Goal: Task Accomplishment & Management: Use online tool/utility

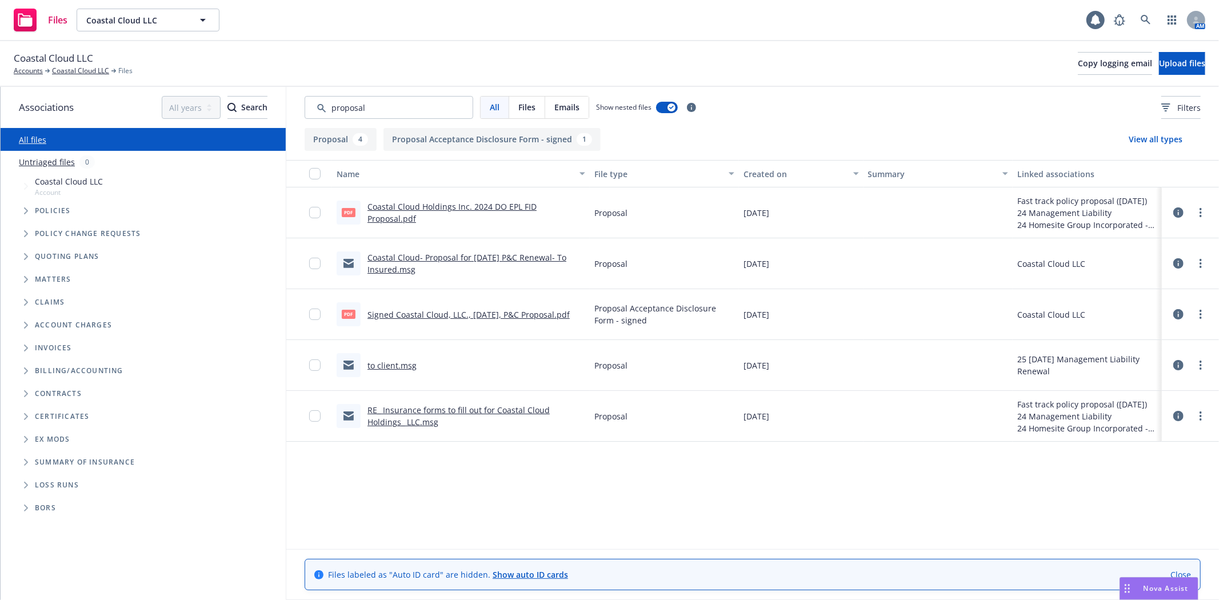
click at [1138, 589] on div "Nova Assist" at bounding box center [1166, 589] width 63 height 10
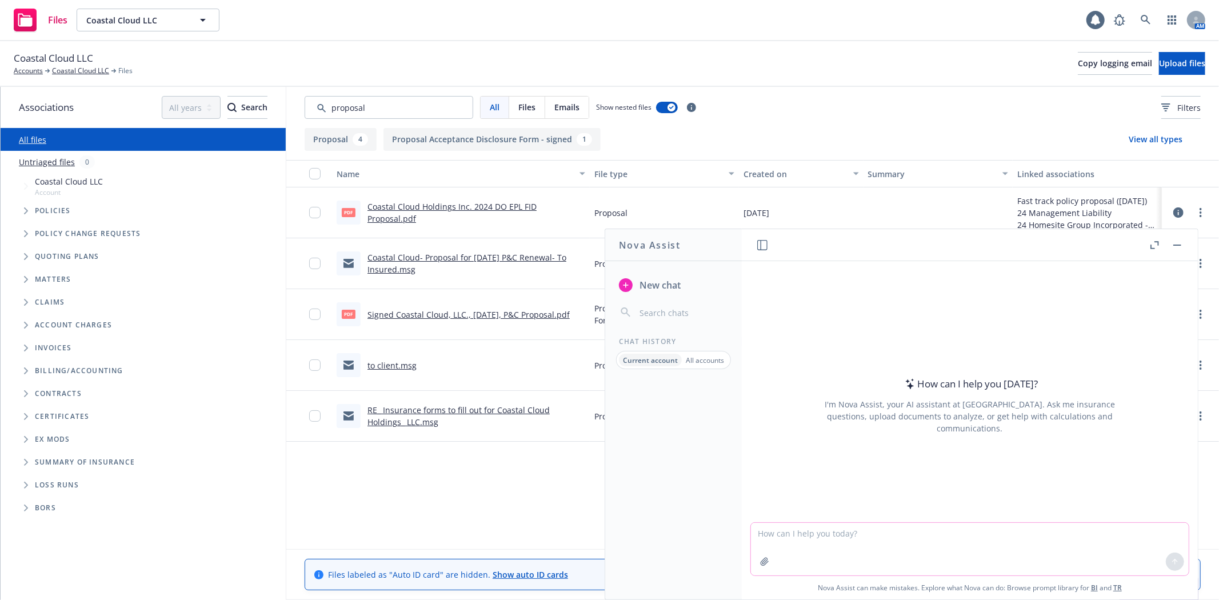
click at [810, 530] on textarea at bounding box center [970, 549] width 438 height 53
type textarea "why would Argentina local broker not be able to move forward without the tax fi…"
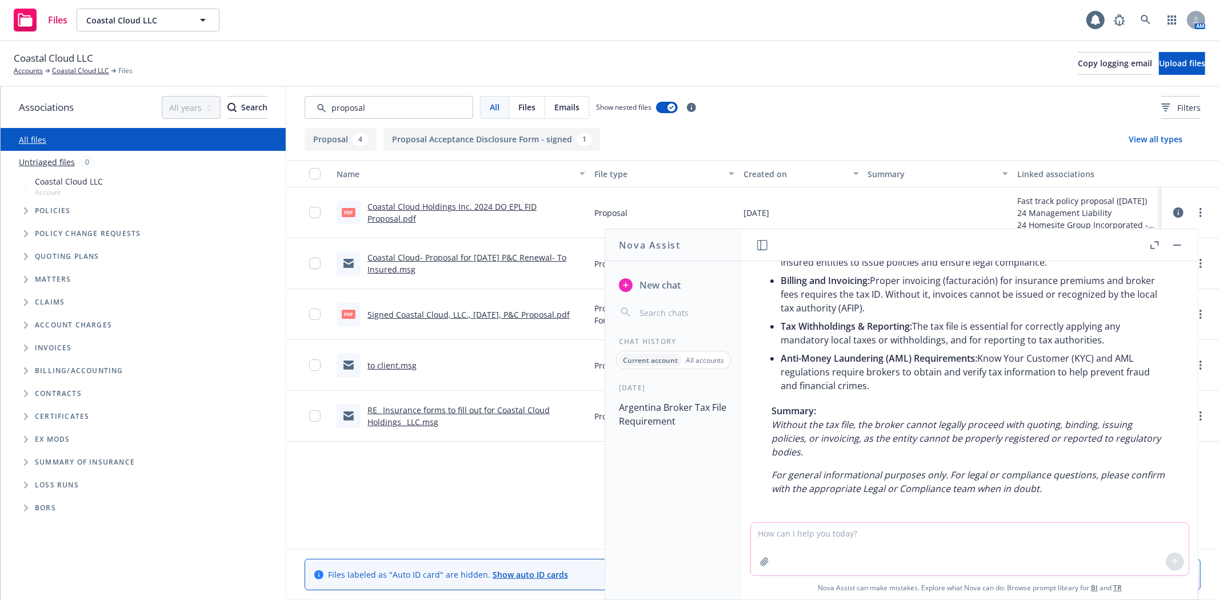
scroll to position [187, 0]
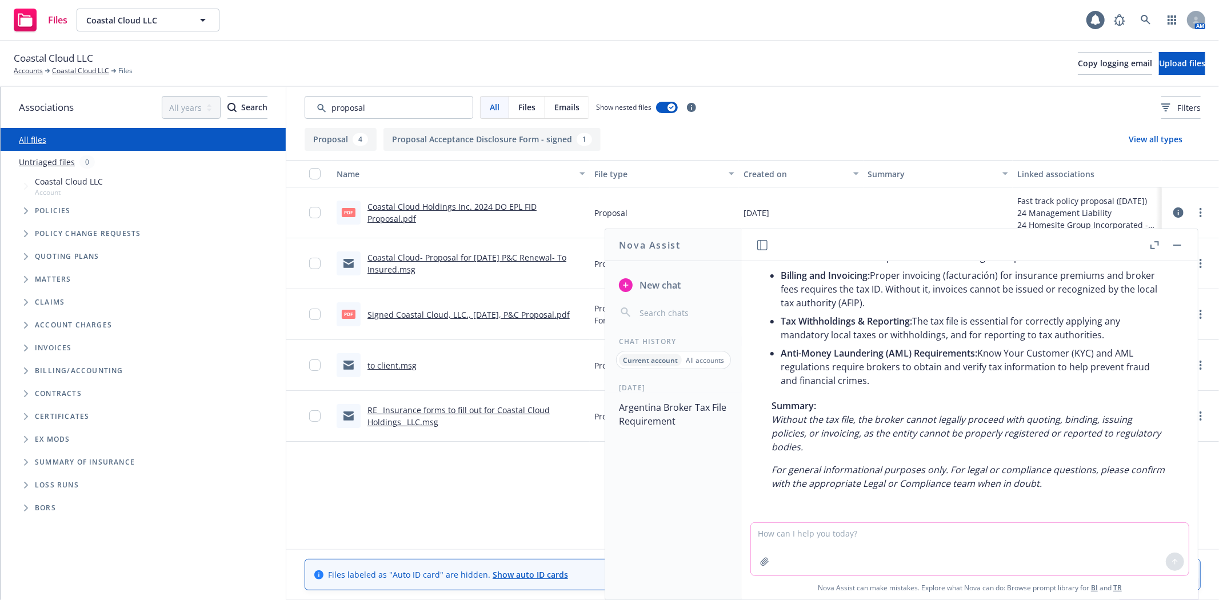
click at [850, 536] on textarea at bounding box center [970, 549] width 438 height 53
type textarea "what to say to insured to get them to change from an AON local broker to a Newf…"
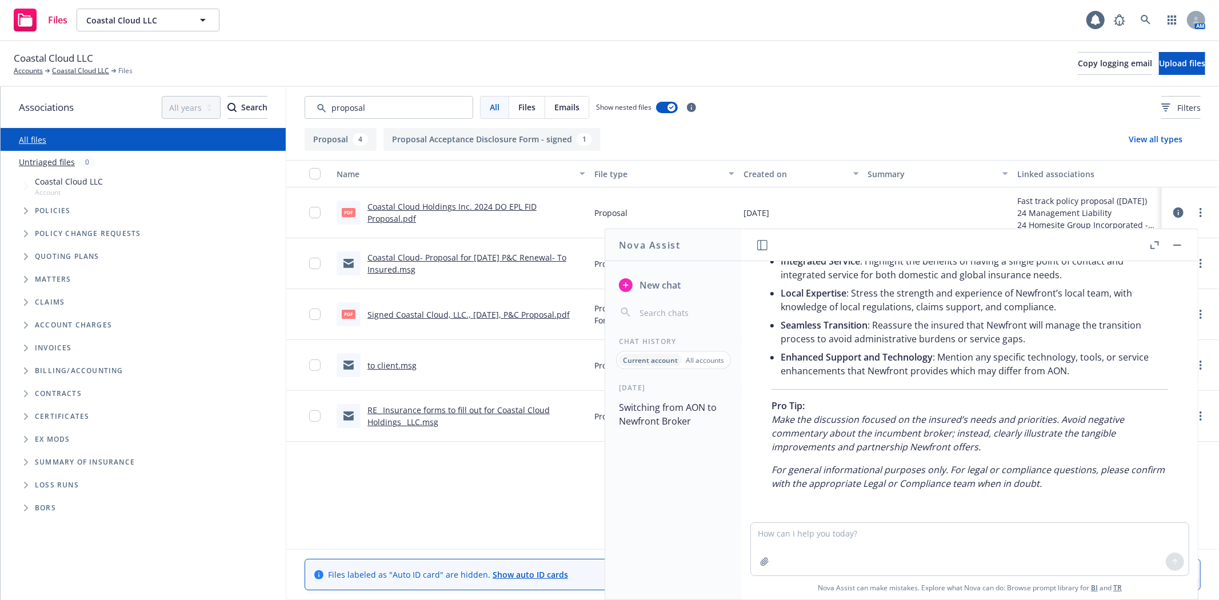
scroll to position [532, 0]
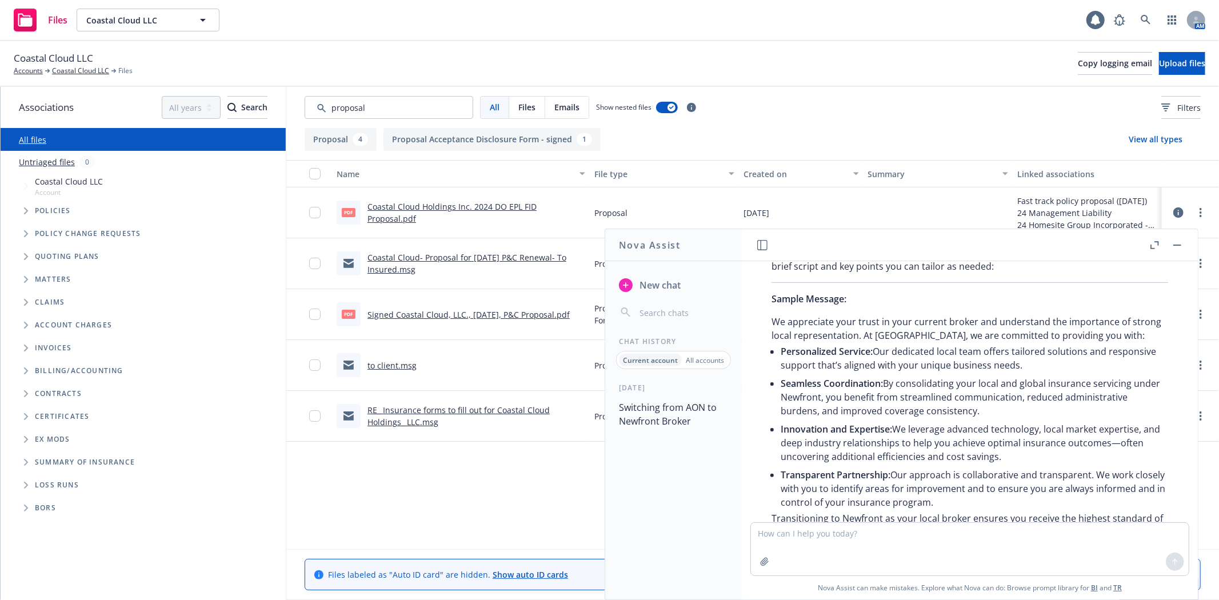
drag, startPoint x: 1181, startPoint y: 244, endPoint x: 1117, endPoint y: 241, distance: 64.1
click at [1181, 245] on icon "button" at bounding box center [1178, 245] width 8 height 1
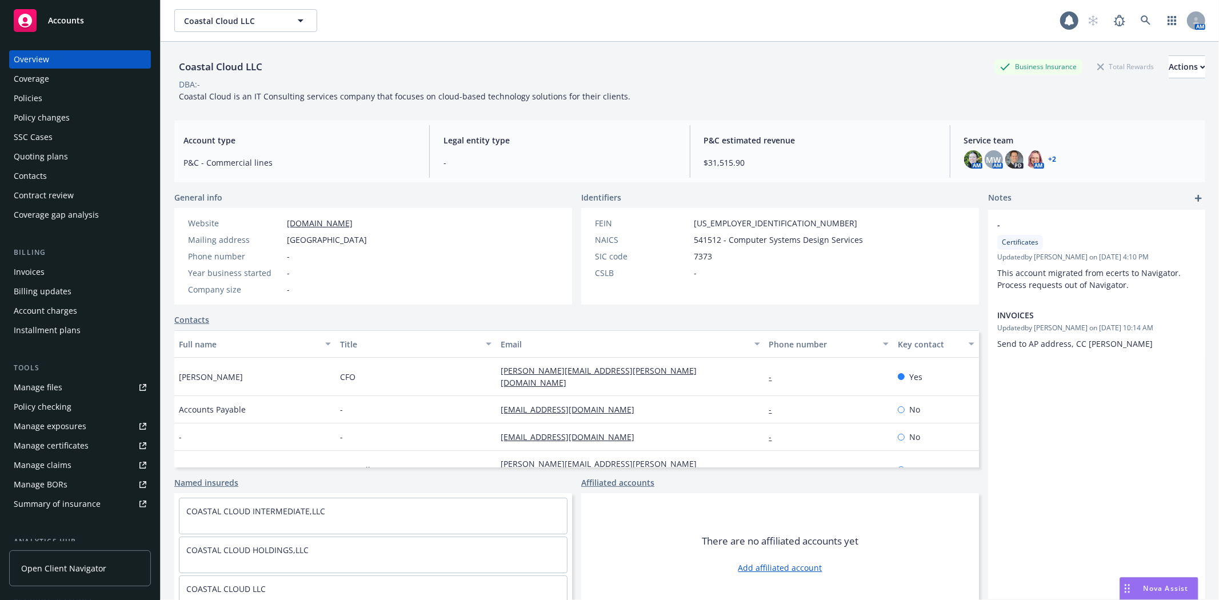
click at [73, 97] on div "Policies" at bounding box center [80, 98] width 133 height 18
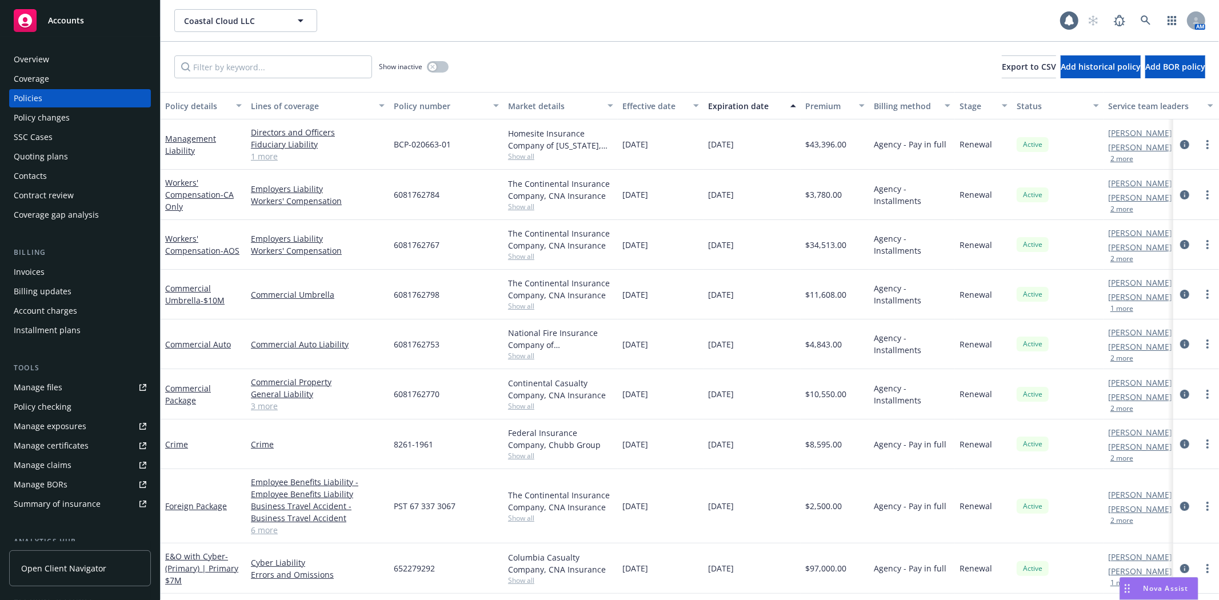
click at [46, 152] on div "Quoting plans" at bounding box center [41, 156] width 54 height 18
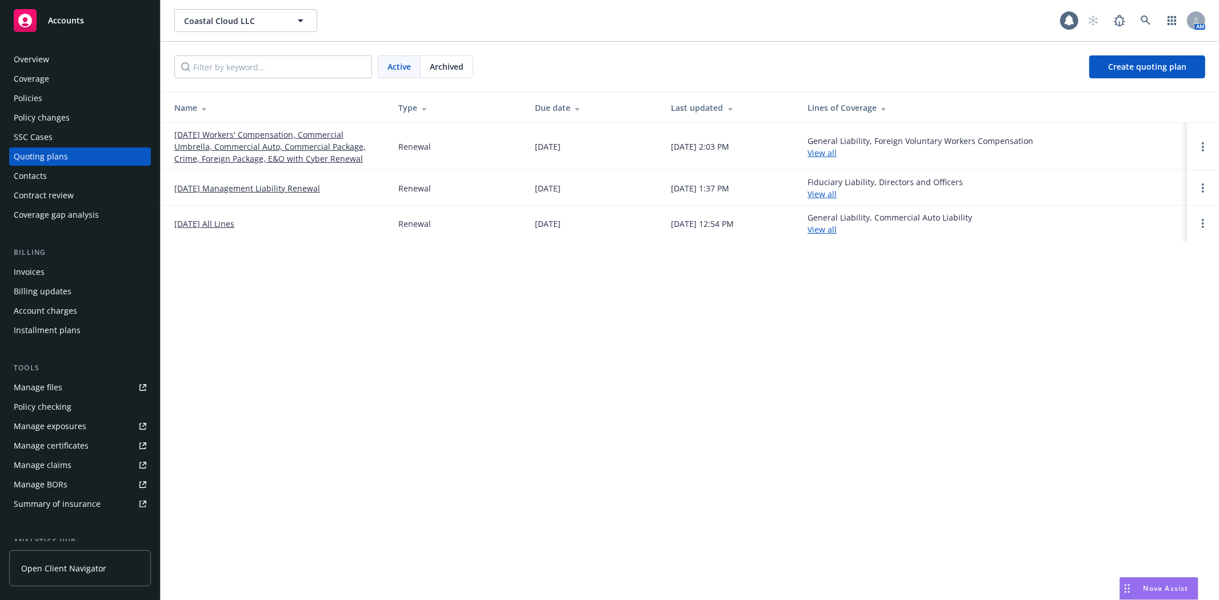
click at [245, 156] on link "09/14/25 Workers' Compensation, Commercial Umbrella, Commercial Auto, Commercia…" at bounding box center [277, 147] width 206 height 36
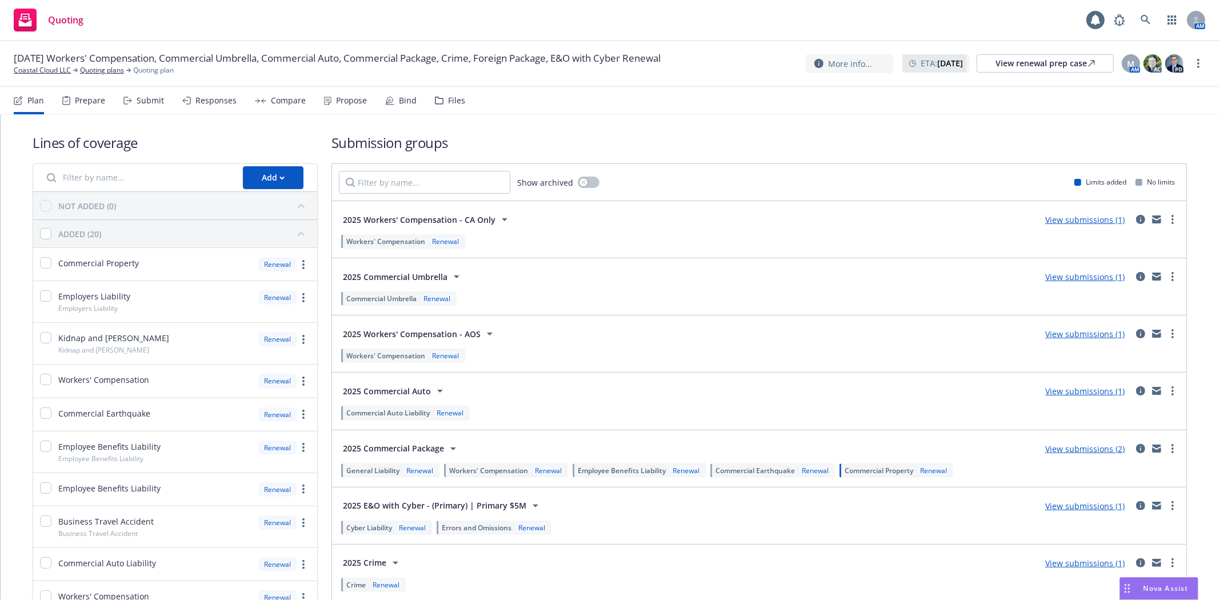
click at [456, 101] on div "Files" at bounding box center [456, 100] width 17 height 9
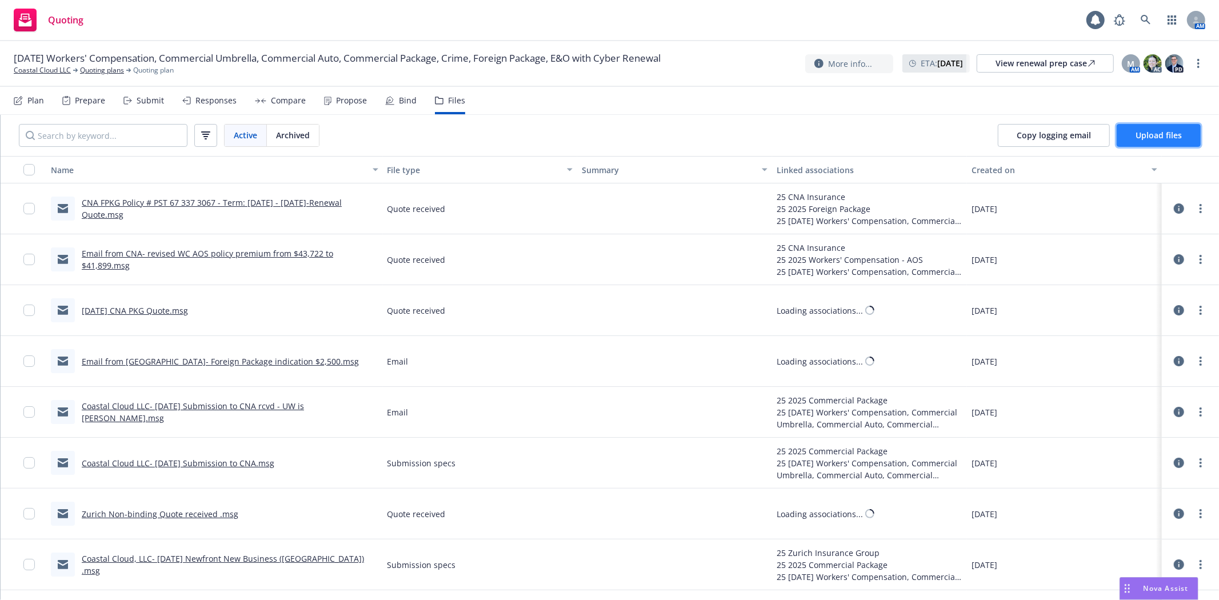
click at [1170, 139] on span "Upload files" at bounding box center [1159, 135] width 46 height 11
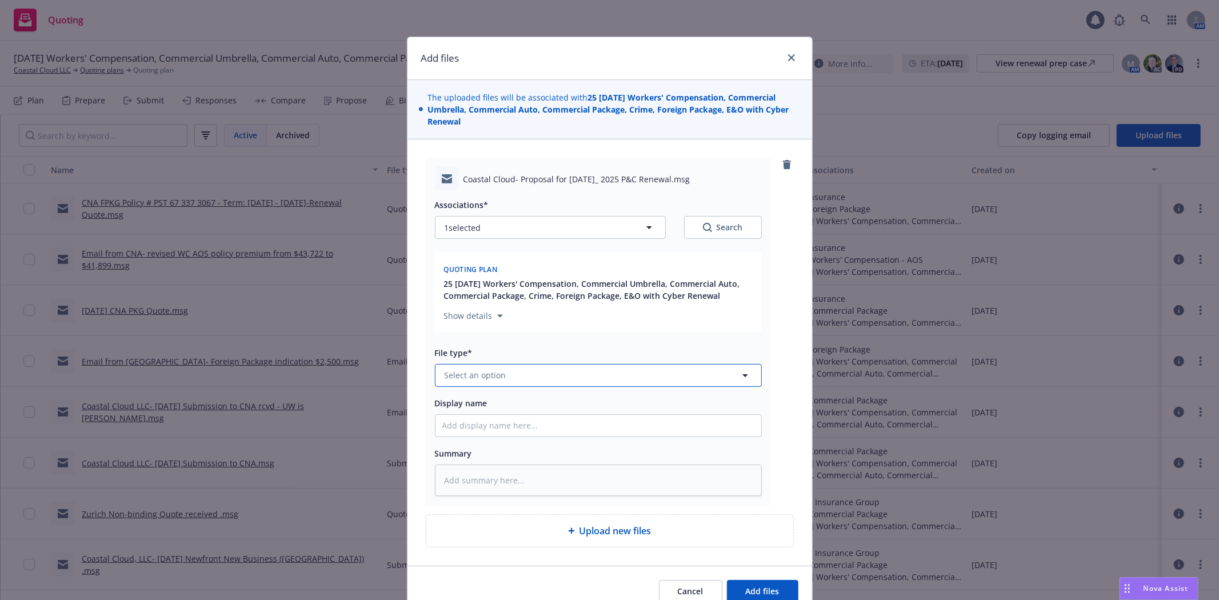
click at [551, 374] on button "Select an option" at bounding box center [598, 375] width 327 height 23
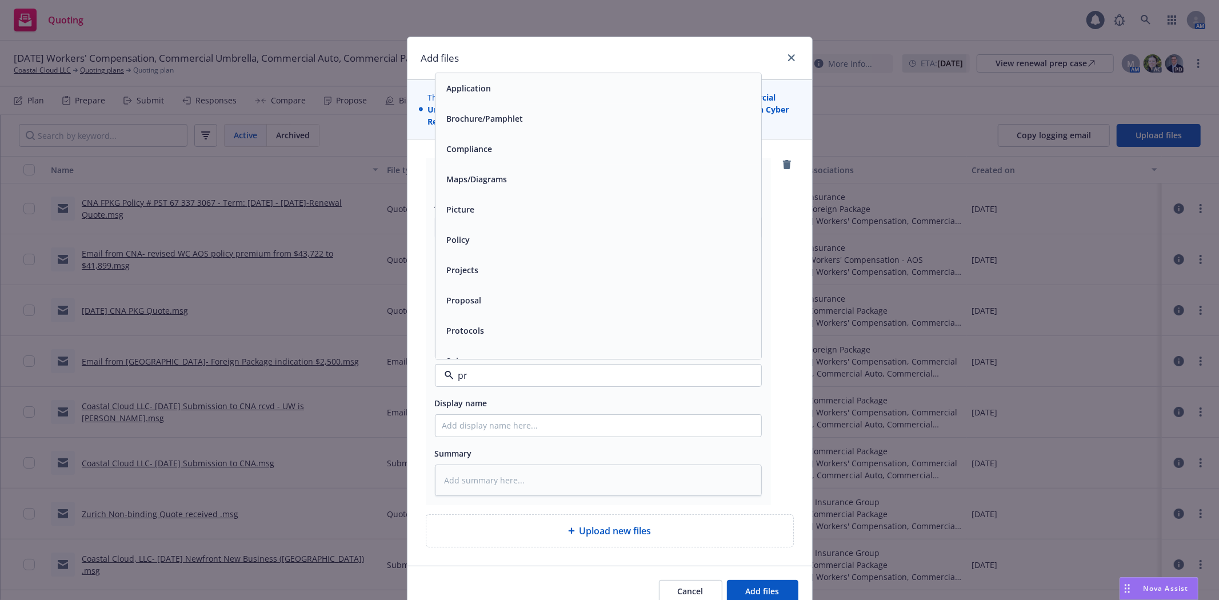
type input "pro"
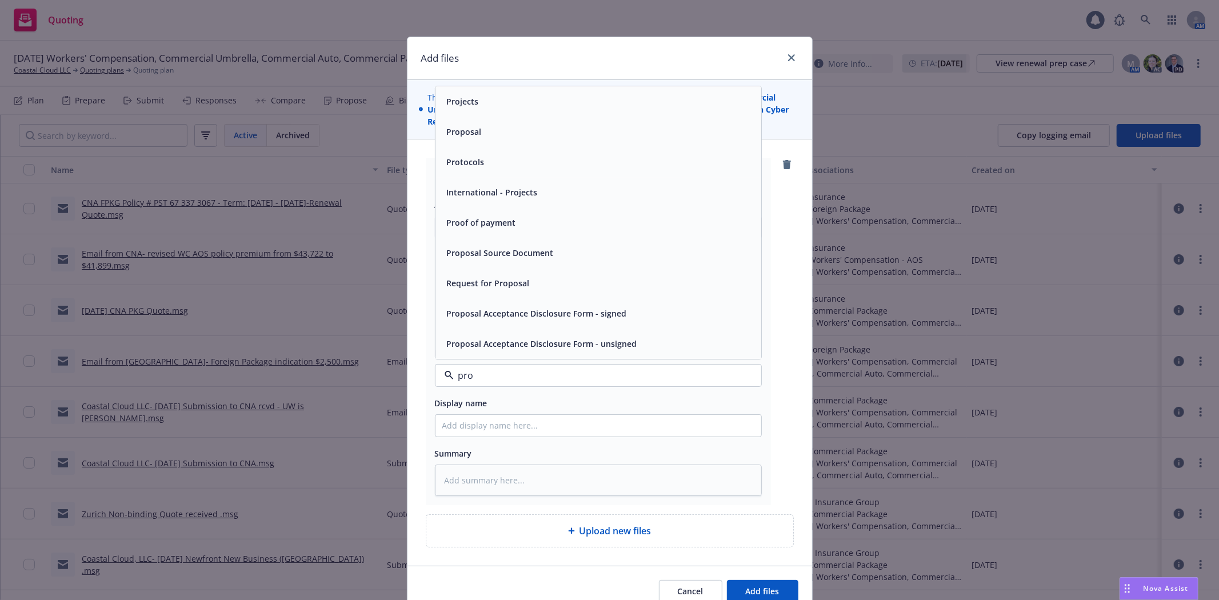
click at [533, 141] on div "Proposal" at bounding box center [599, 132] width 326 height 30
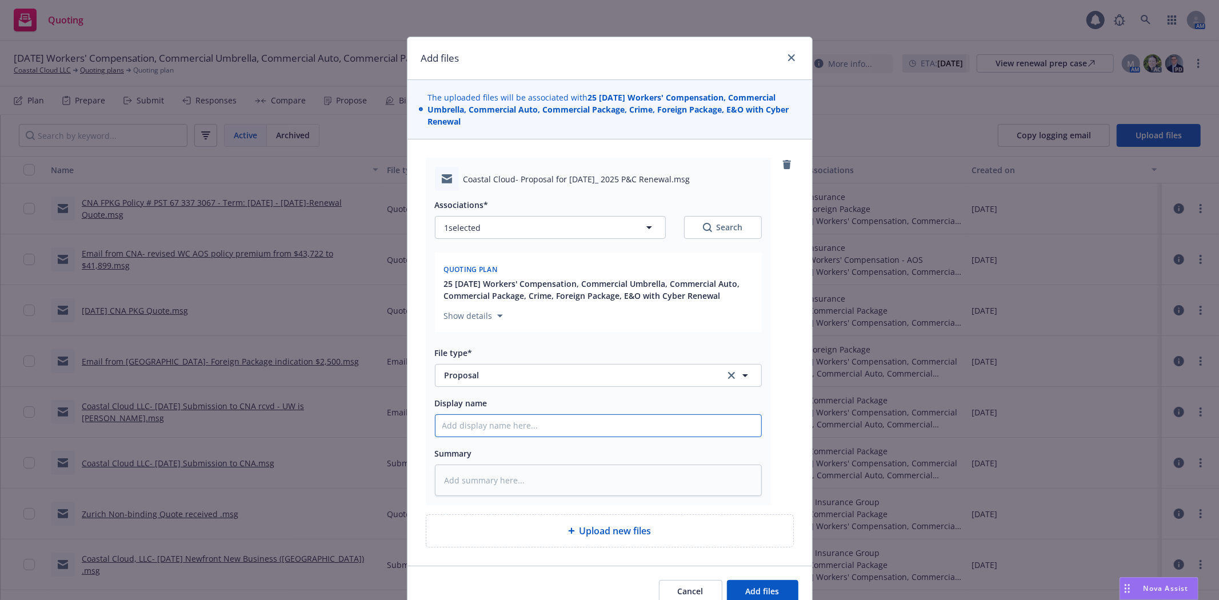
click at [492, 434] on input "Display name" at bounding box center [599, 426] width 326 height 22
click at [479, 428] on input "Display name" at bounding box center [599, 426] width 326 height 22
paste input "Coastal Cloud- Proposal for September 14, 2025 P&C Renewal"
type textarea "x"
type input "Coastal Cloud- Proposal for September 14, 2025 P&C Renewal"
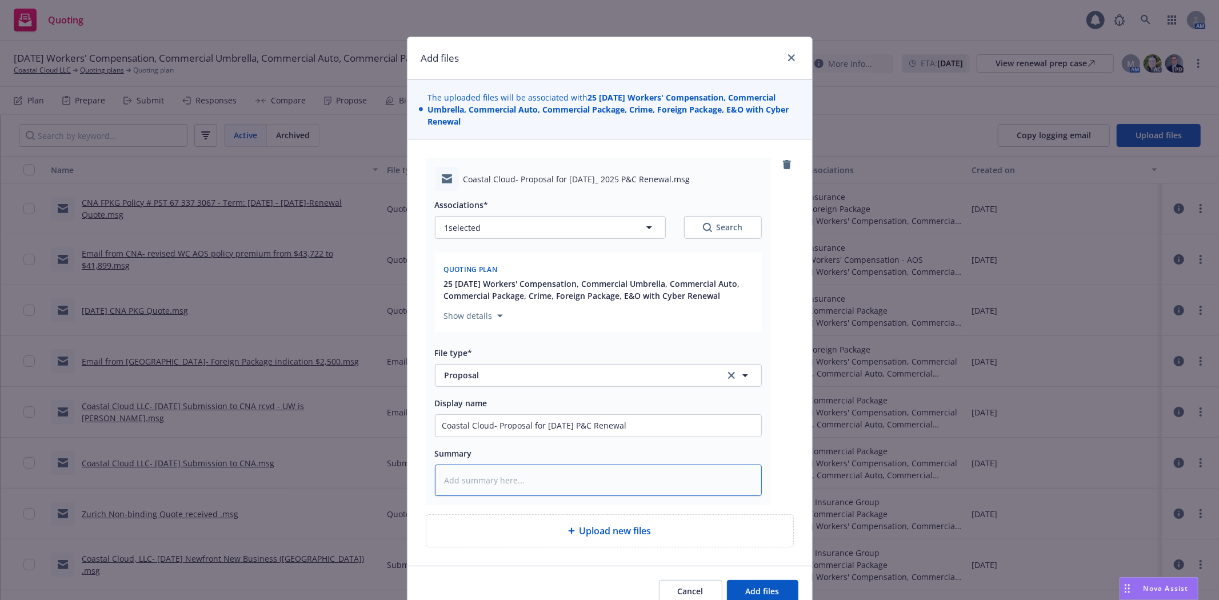
click at [489, 485] on textarea at bounding box center [598, 480] width 327 height 31
type textarea "x"
type textarea "CY"
type textarea "x"
type textarea "CYb"
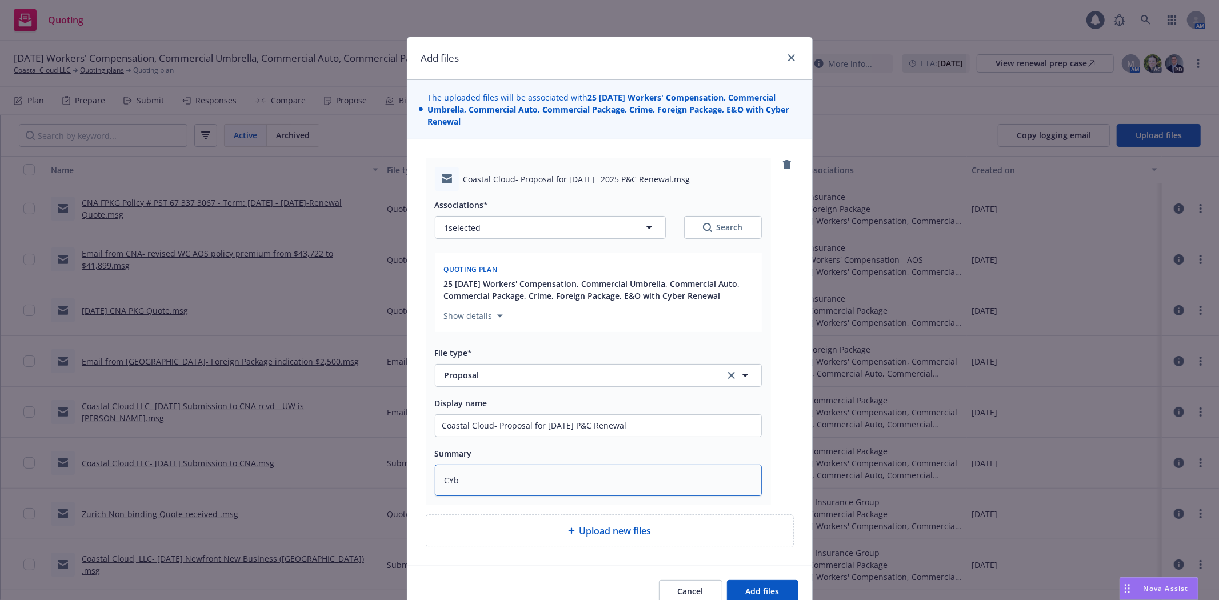
type textarea "x"
type textarea "CYbe"
type textarea "x"
type textarea "CYber"
type textarea "x"
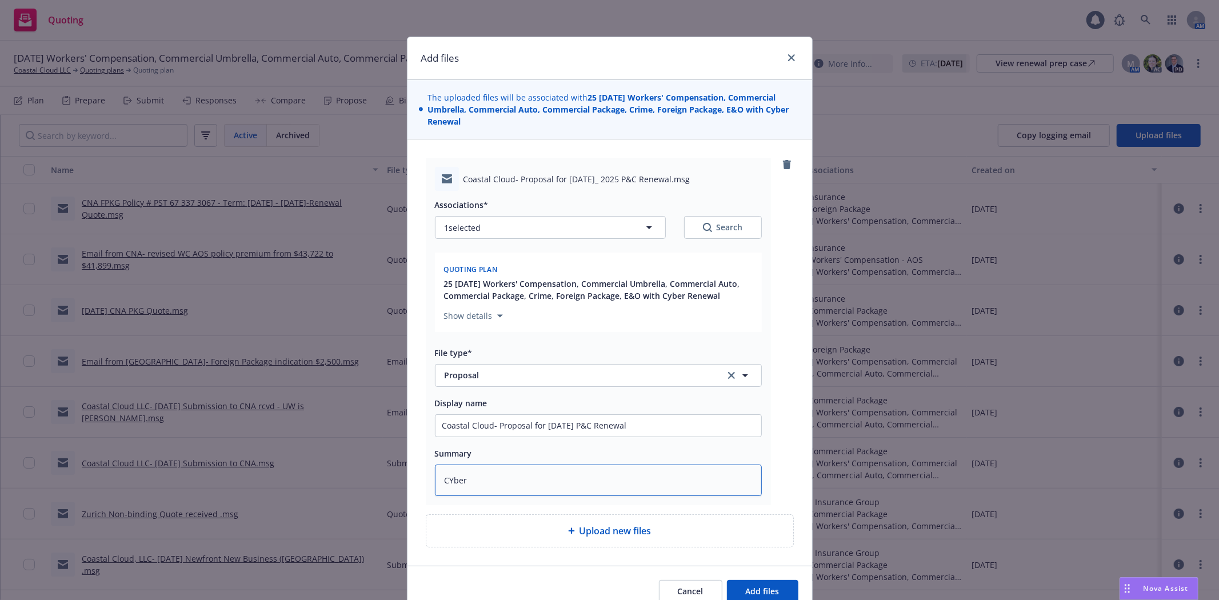
type textarea "CYber"
type textarea "x"
type textarea "CYber p"
type textarea "x"
type textarea "CYber pr"
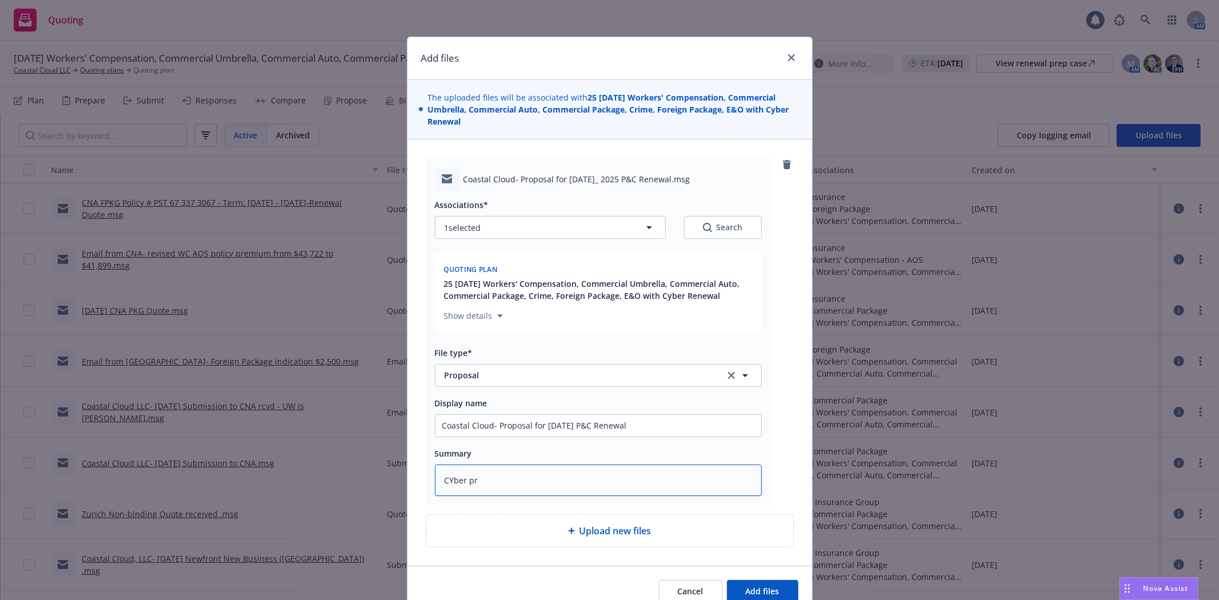
type textarea "x"
type textarea "CYber pro"
type textarea "x"
type textarea "CYber prop"
type textarea "x"
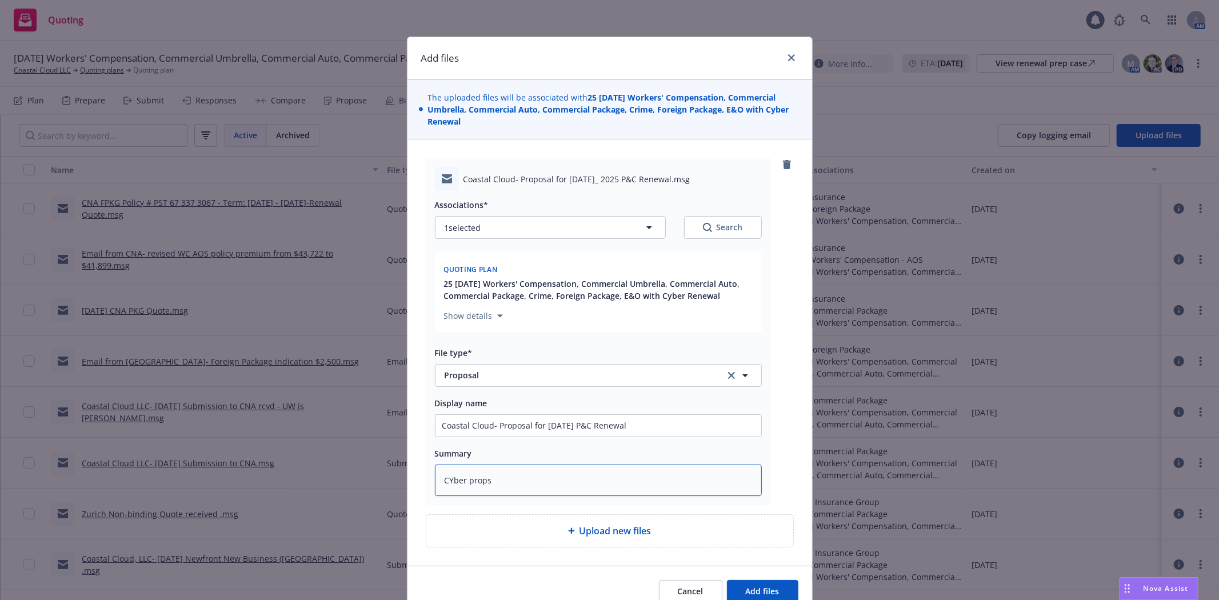
type textarea "CYber propsa"
type textarea "x"
type textarea "CYber propsal"
type textarea "x"
type textarea "CYber propsal"
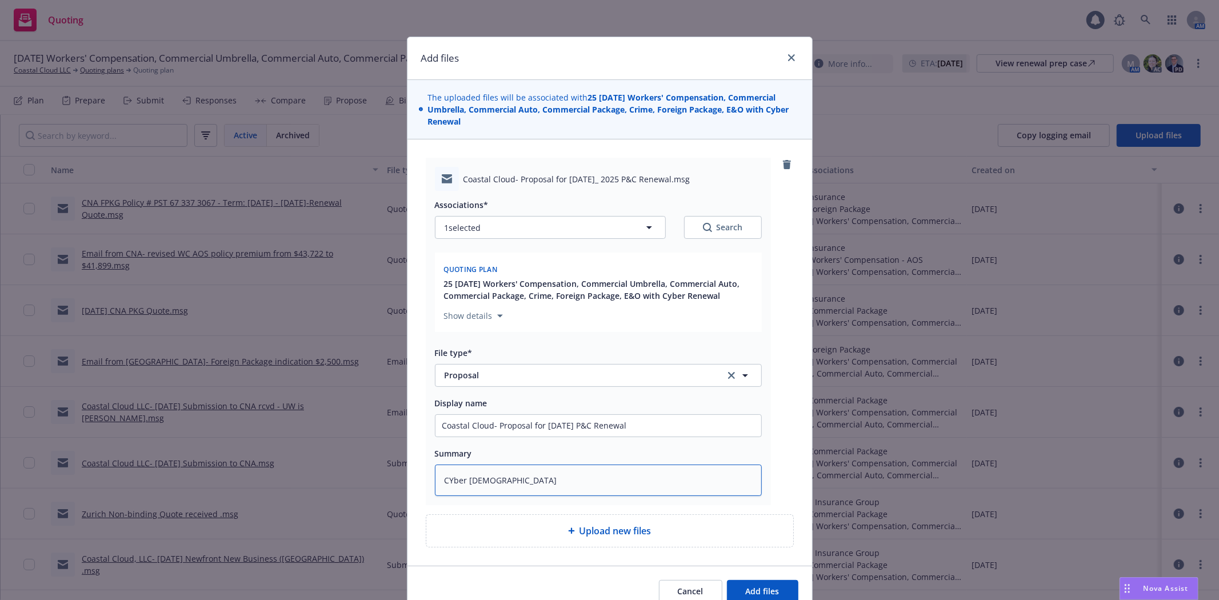
type textarea "x"
type textarea "CYber propsal"
type textarea "x"
type textarea "CYber propsa"
type textarea "x"
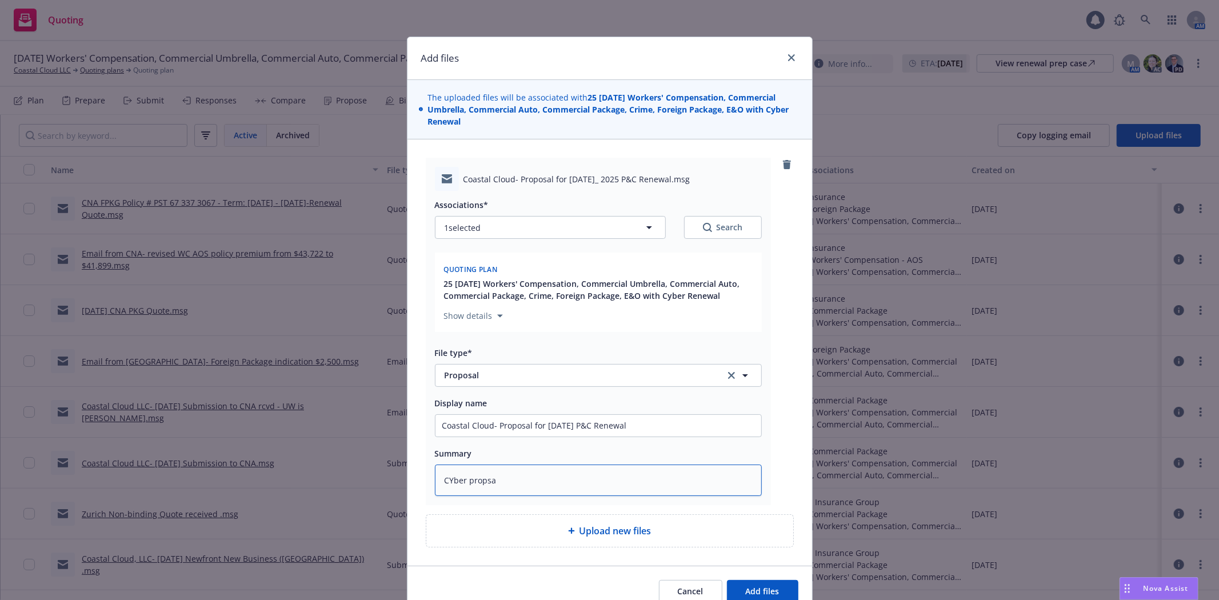
type textarea "CYber props"
type textarea "x"
type textarea "CYber prop"
type textarea "x"
type textarea "CYber pro"
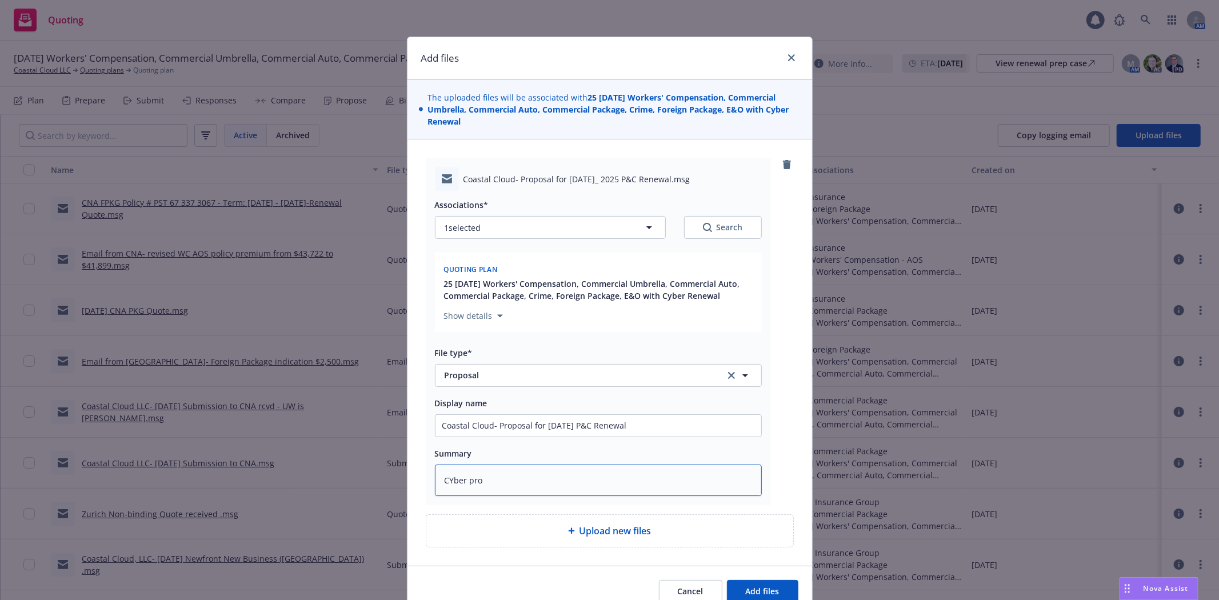
type textarea "x"
type textarea "CYber pr"
type textarea "x"
type textarea "CYber p"
type textarea "x"
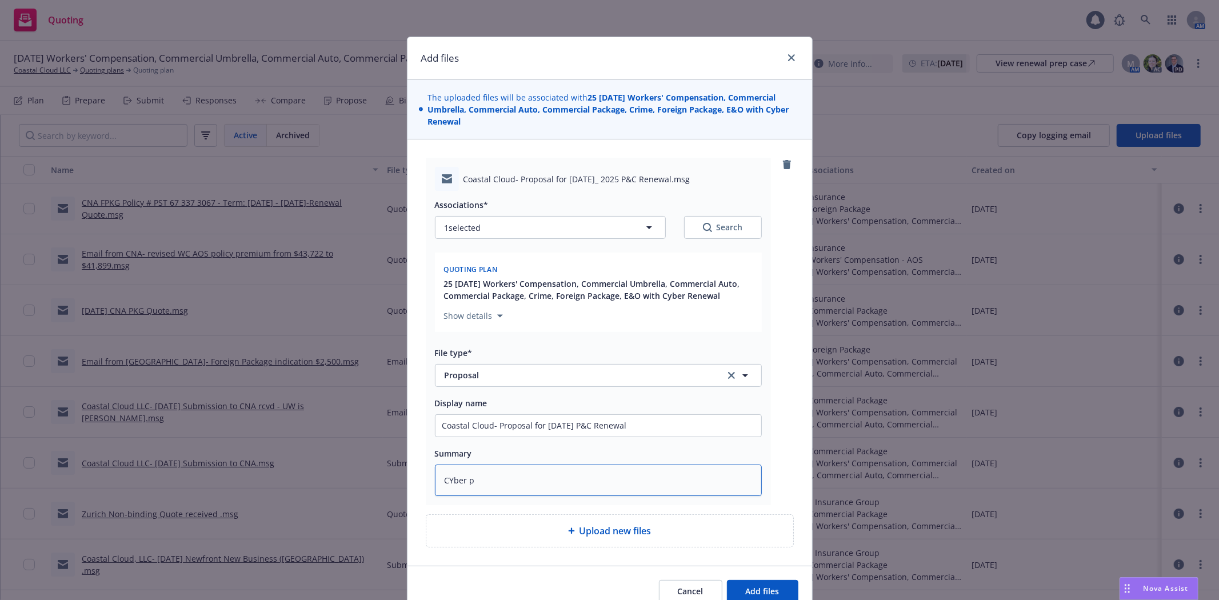
type textarea "CYber"
type textarea "x"
type textarea "CYber"
type textarea "x"
type textarea "CYbe"
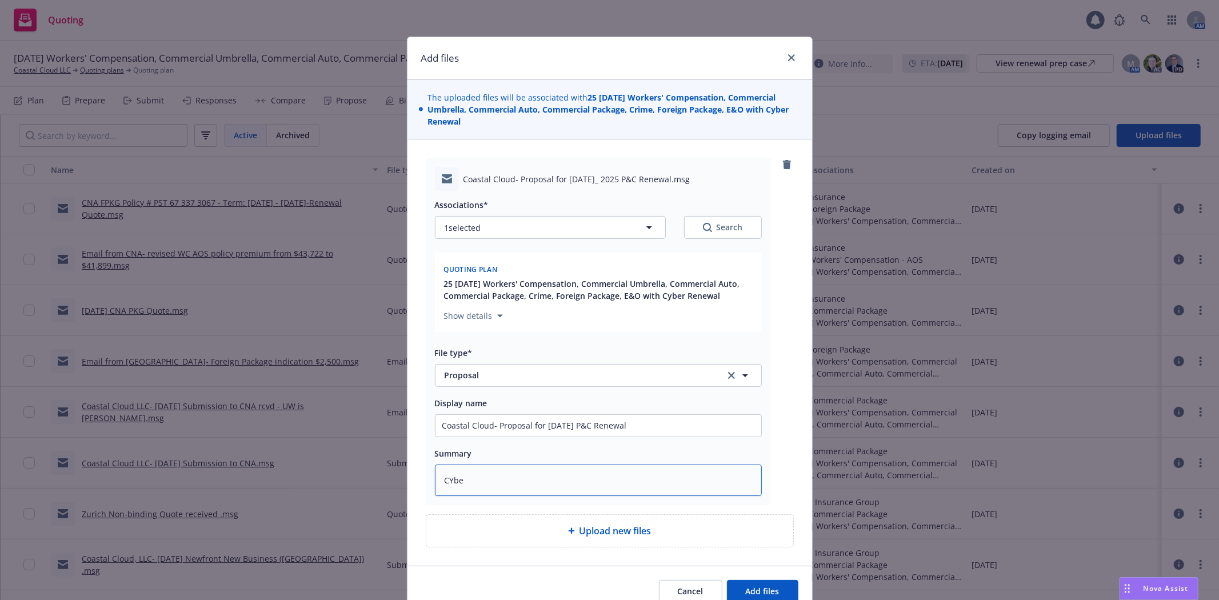
type textarea "x"
type textarea "CYb"
type textarea "x"
type textarea "CY"
type textarea "x"
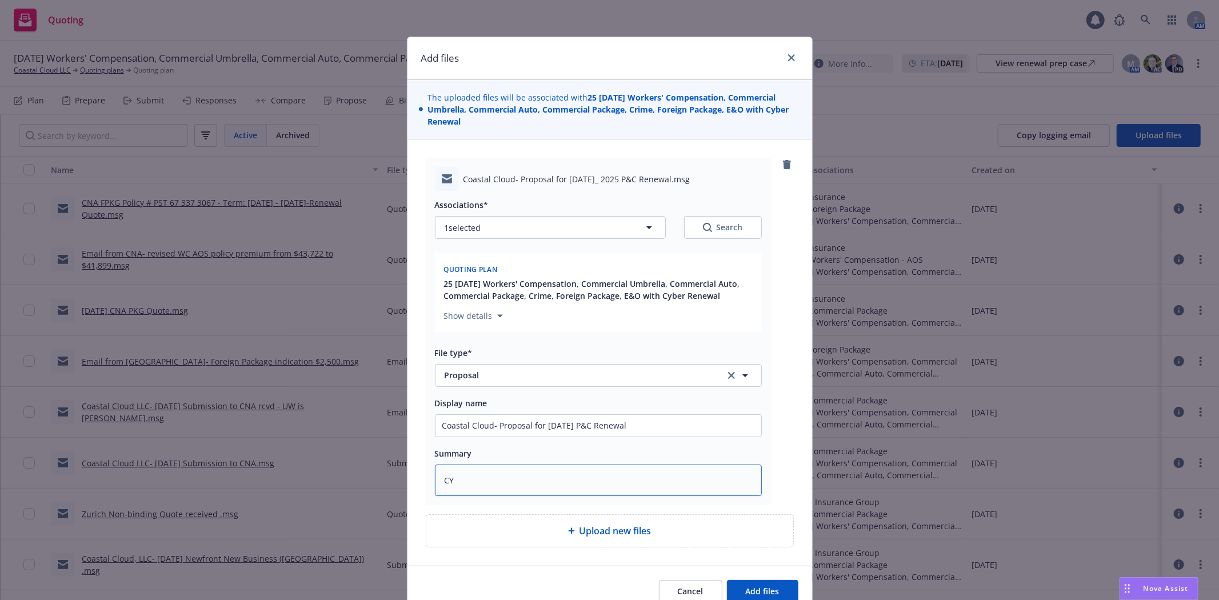
type textarea "C"
type textarea "x"
type textarea "Cy"
type textarea "x"
type textarea "Cyb"
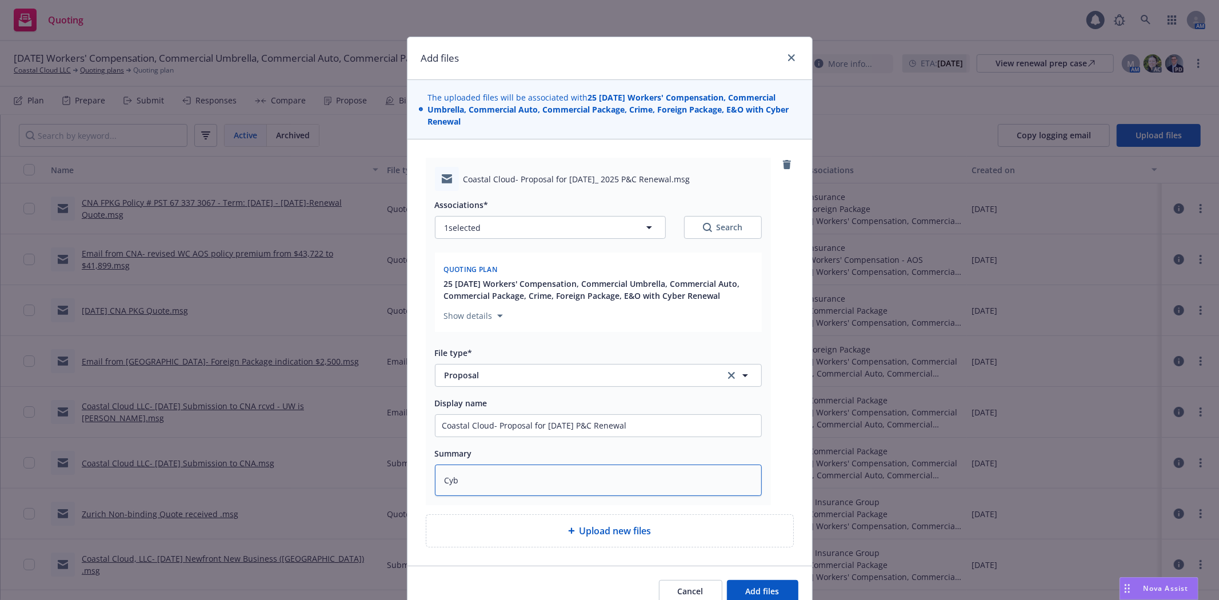
type textarea "x"
type textarea "Cybe"
type textarea "x"
type textarea "Cyber"
type textarea "x"
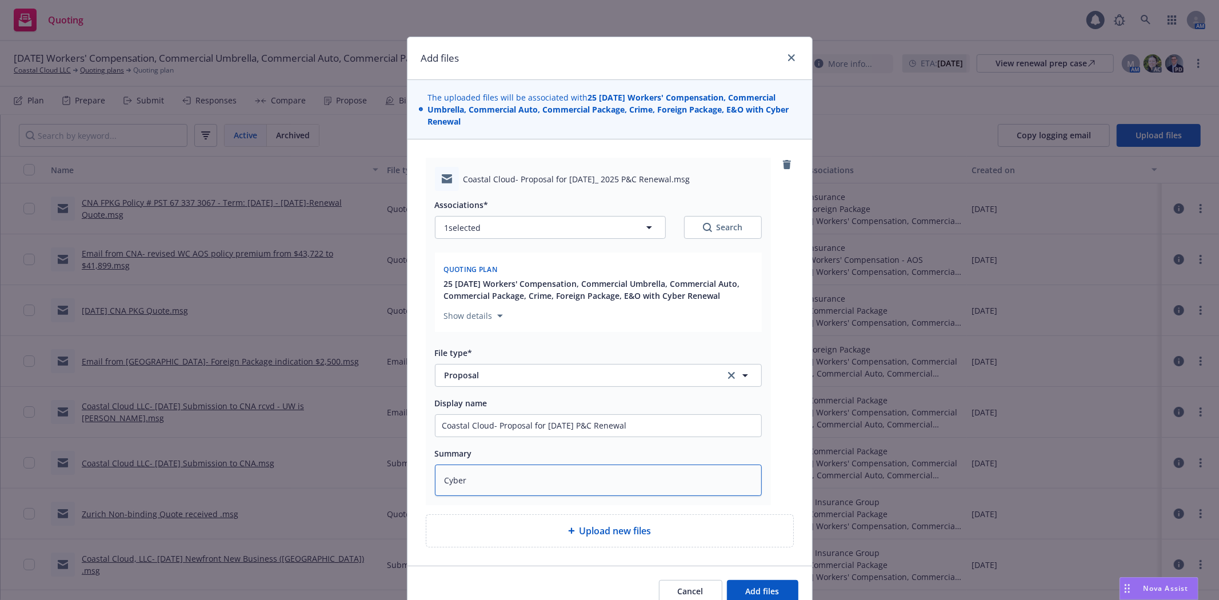
type textarea "Cyber"
type textarea "x"
type textarea "Cyber p"
type textarea "x"
type textarea "Cyber pr"
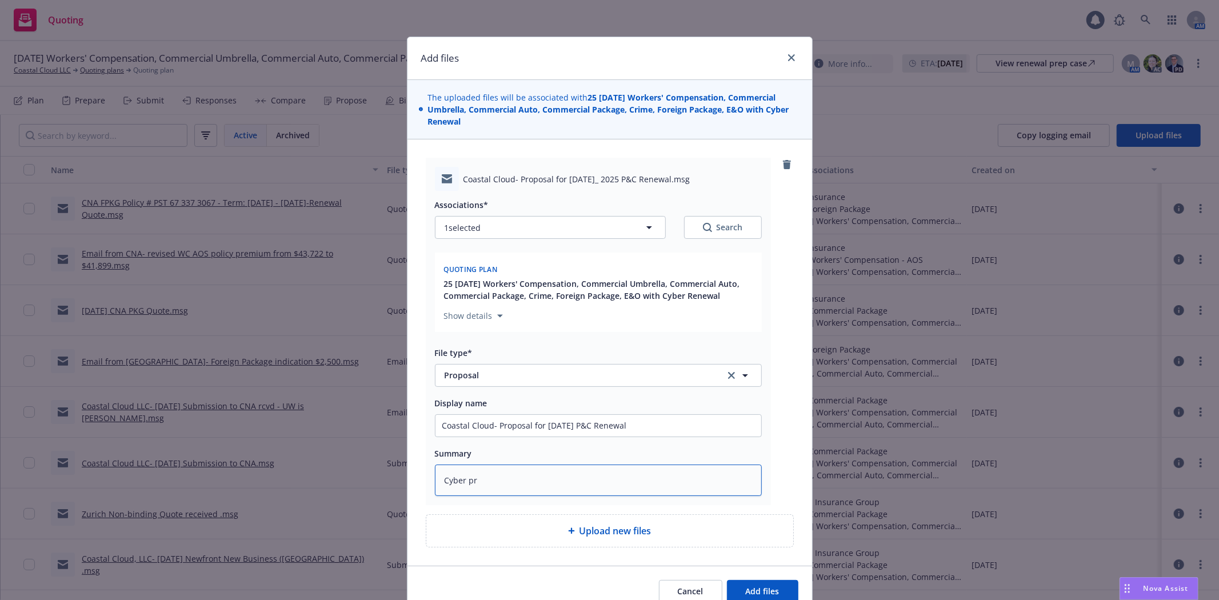
type textarea "x"
type textarea "Cyber pro"
type textarea "x"
type textarea "Cyber prop"
type textarea "x"
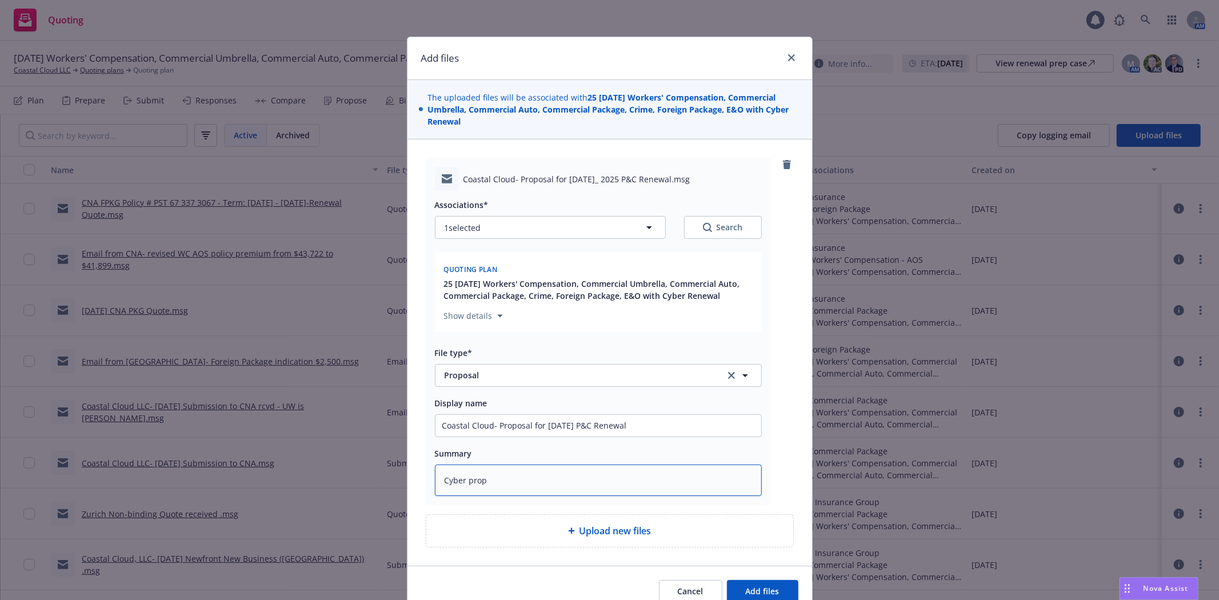
type textarea "Cyber propo"
type textarea "x"
type textarea "Cyber propos"
type textarea "x"
type textarea "Cyber proposa"
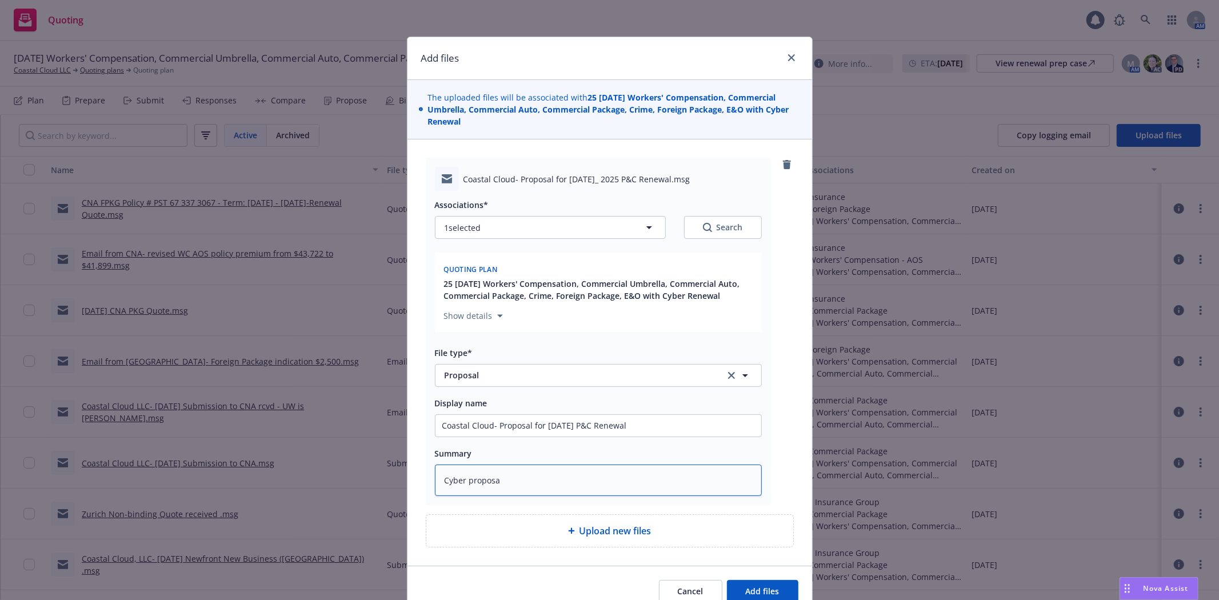
type textarea "x"
type textarea "Cyber proposal"
type textarea "x"
type textarea "Cyber proposal"
type textarea "x"
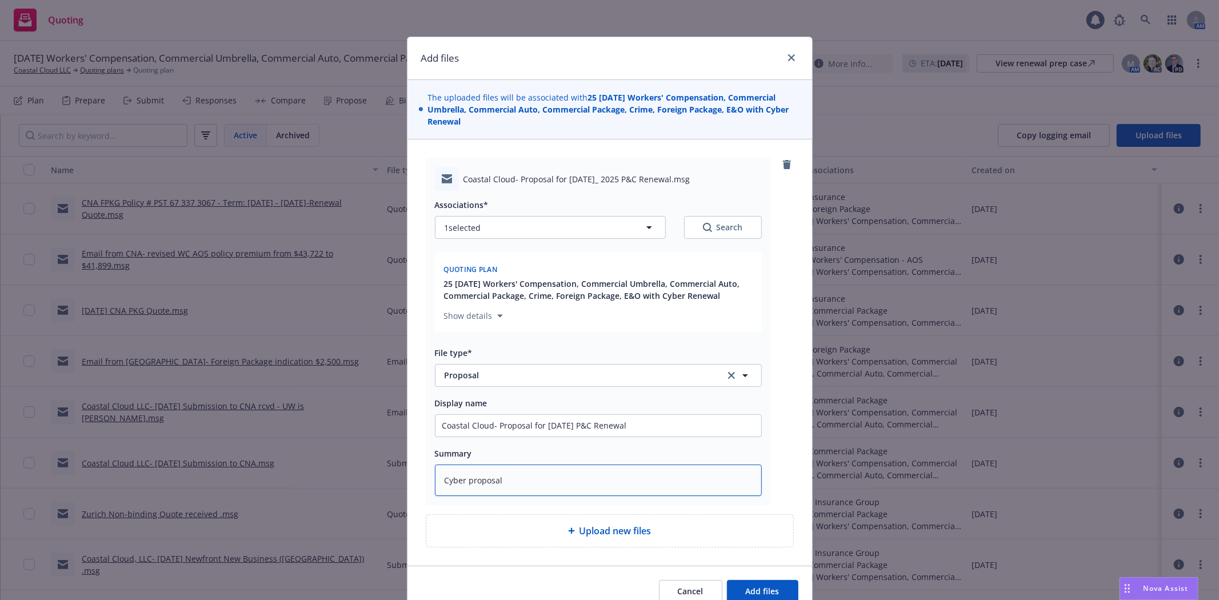
type textarea "Cyber proposal s"
type textarea "x"
type textarea "Cyber proposal se"
type textarea "x"
type textarea "Cyber proposal sep"
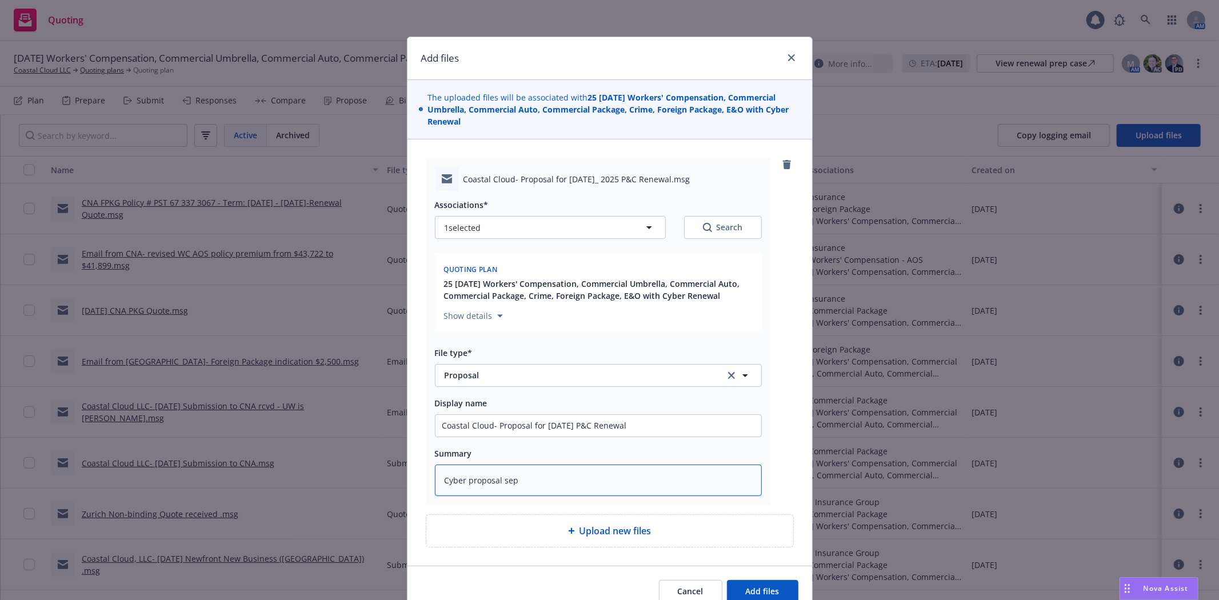
type textarea "x"
type textarea "Cyber proposal sepa"
type textarea "x"
type textarea "Cyber proposal separ"
type textarea "x"
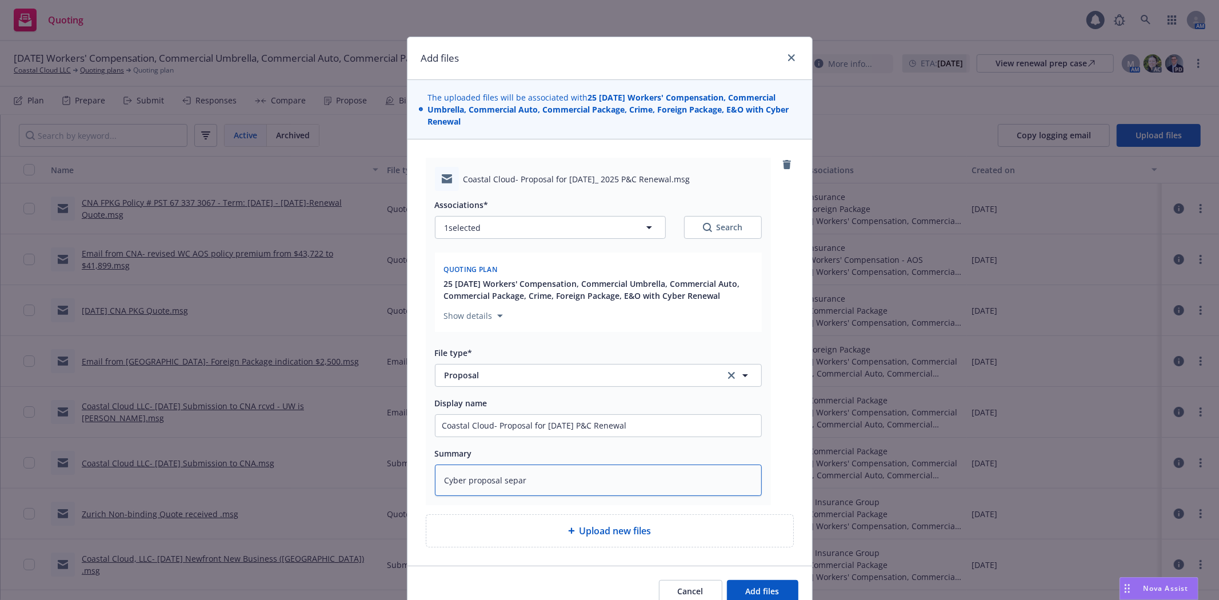
type textarea "Cyber proposal separa"
type textarea "x"
type textarea "Cyber proposal separat"
type textarea "x"
type textarea "Cyber proposal separate"
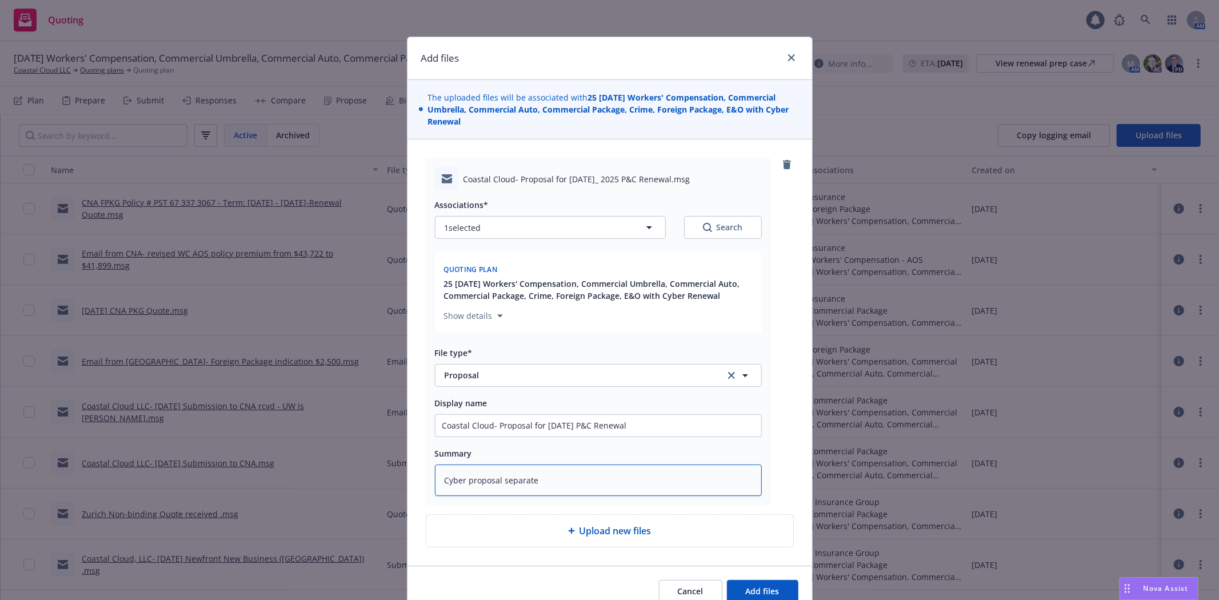
type textarea "x"
type textarea "Cyber proposal separate"
type textarea "x"
type textarea "Cyber proposal separate f"
type textarea "x"
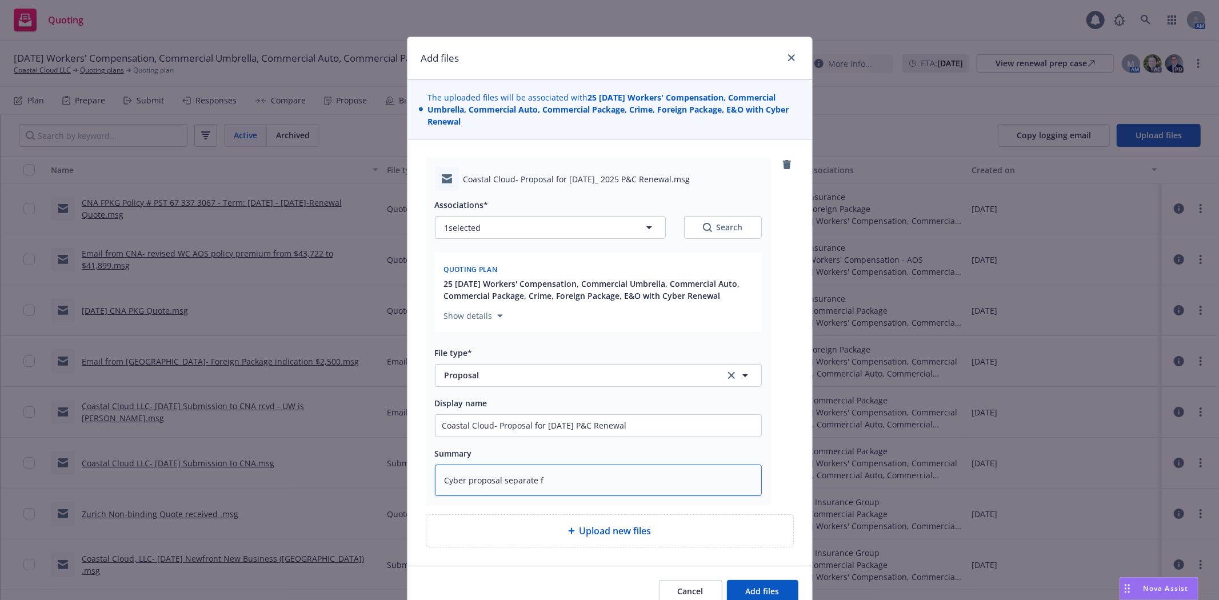
type textarea "Cyber proposal separate fr"
type textarea "x"
type textarea "Cyber proposal separate fro"
type textarea "x"
type textarea "Cyber proposal separate from"
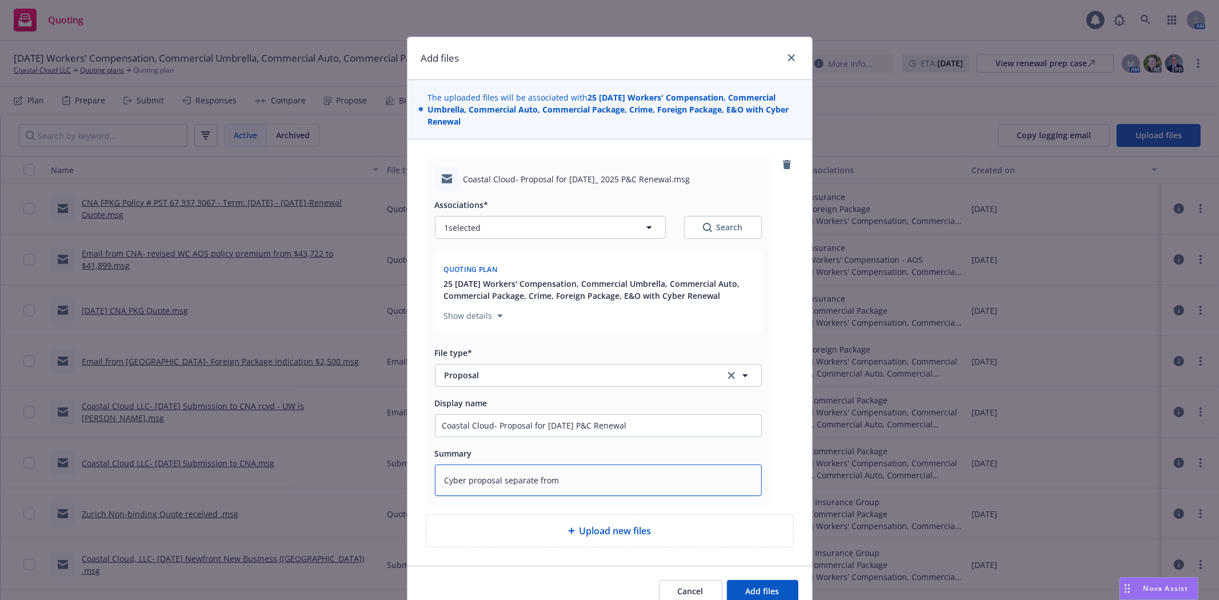
type textarea "x"
type textarea "Cyber proposal separate from"
type textarea "x"
type textarea "Cyber proposal separate from P"
type textarea "x"
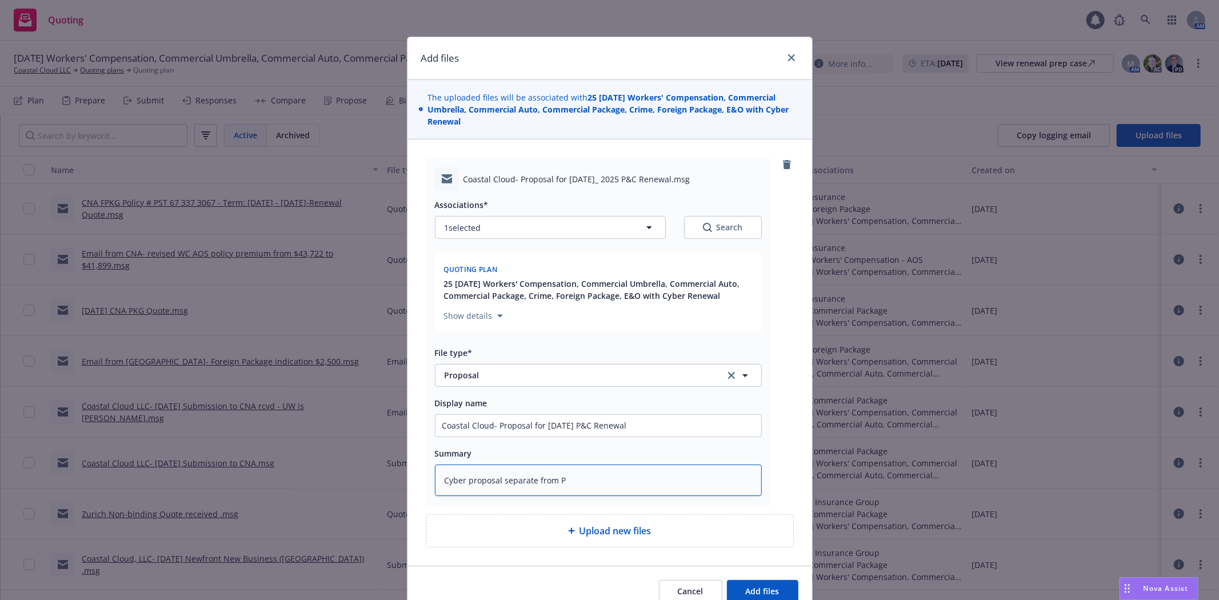
type textarea "Cyber proposal separate from P&"
type textarea "x"
type textarea "Cyber proposal separate from P&C"
click at [436, 425] on input "Coastal Cloud- Proposal for September 14, 2025 P&C Renewal" at bounding box center [599, 426] width 326 height 22
type textarea "x"
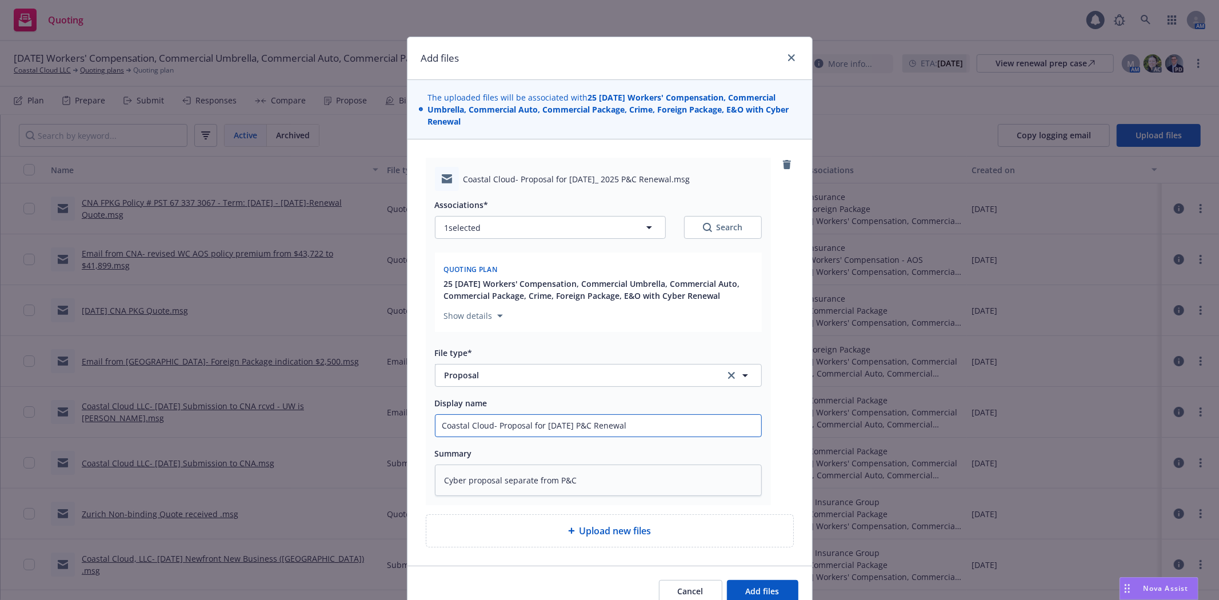
type input "ECoastal Cloud- Proposal for September 14, 2025 P&C Renewal"
type textarea "x"
type input "EmCoastal Cloud- Proposal for September 14, 2025 P&C Renewal"
type textarea "x"
type input "EmaCoastal Cloud- Proposal for September 14, 2025 P&C Renewal"
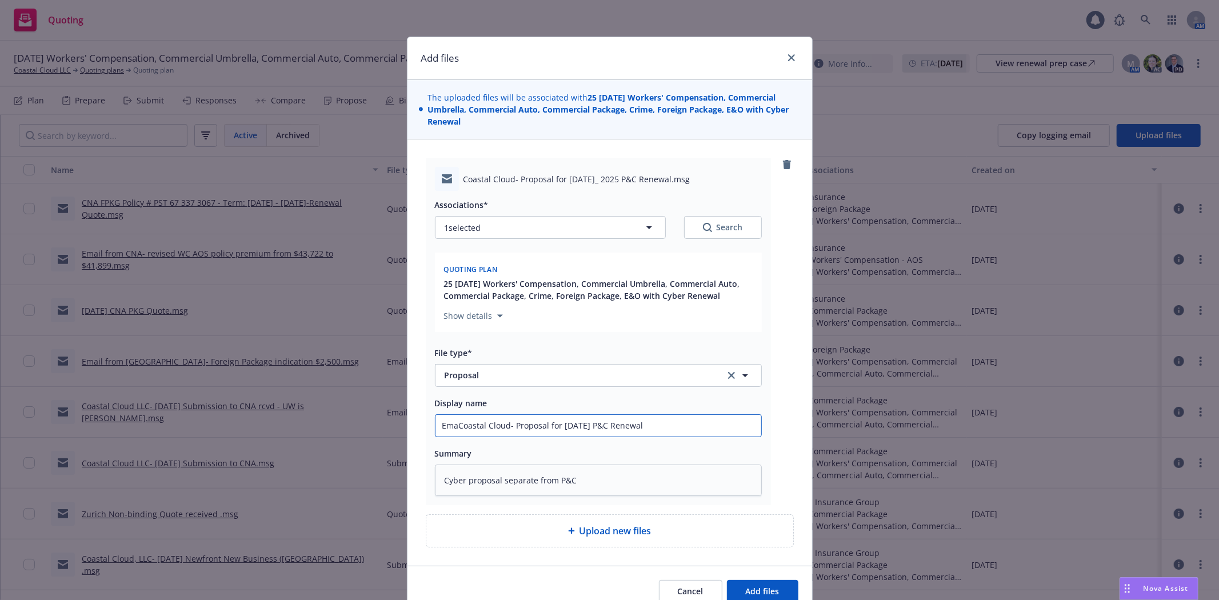
type textarea "x"
type input "EmaiCoastal Cloud- Proposal for September 14, 2025 P&C Renewal"
type textarea "x"
type input "EmailCoastal Cloud- Proposal for September 14, 2025 P&C Renewal"
type textarea "x"
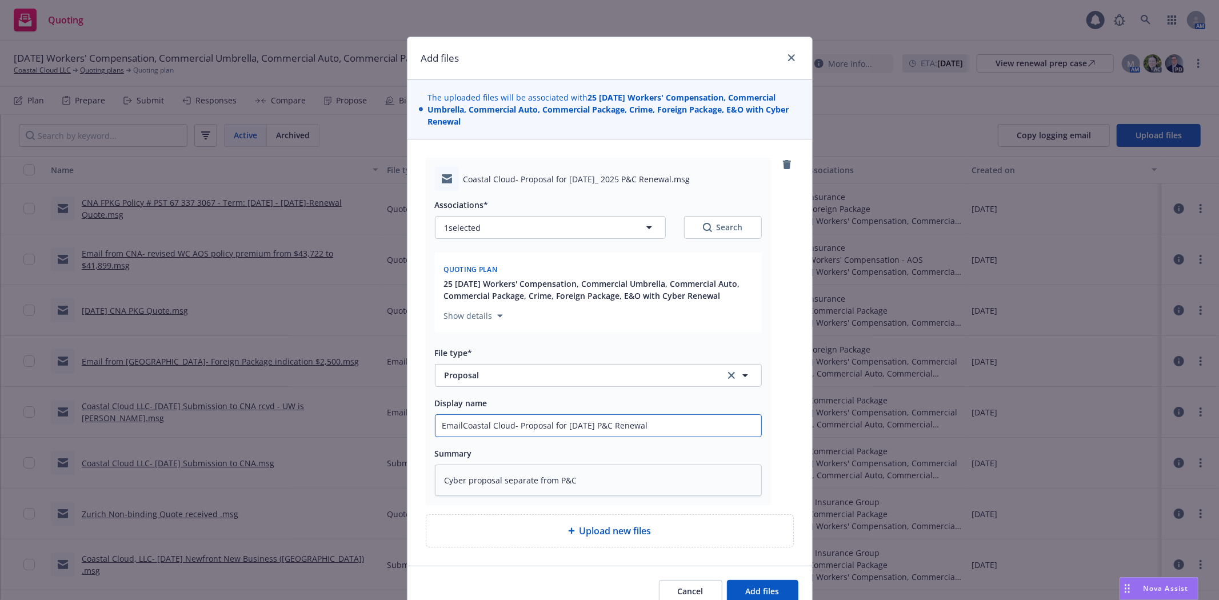
type input "Email Coastal Cloud- Proposal for September 14, 2025 P&C Renewal"
type textarea "x"
type input "Email tCoastal Cloud- Proposal for September 14, 2025 P&C Renewal"
type textarea "x"
type input "Email toCoastal Cloud- Proposal for September 14, 2025 P&C Renewal"
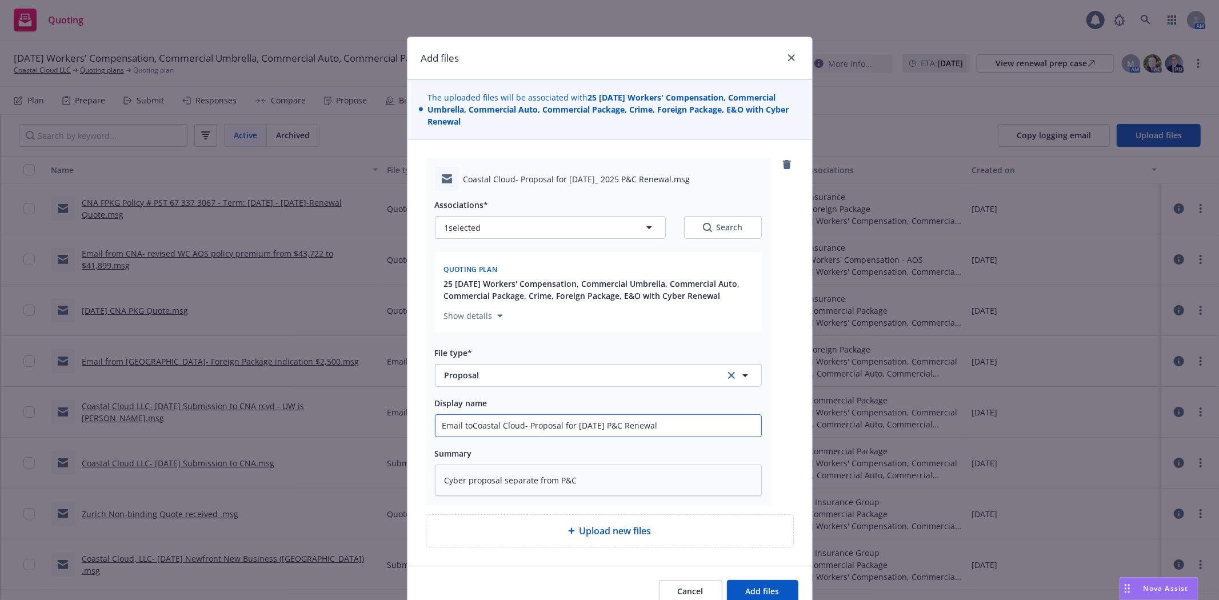
type textarea "x"
type input "Email to Coastal Cloud- Proposal for September 14, 2025 P&C Renewal"
type textarea "x"
type input "Email to ICoastal Cloud- Proposal for September 14, 2025 P&C Renewal"
type textarea "x"
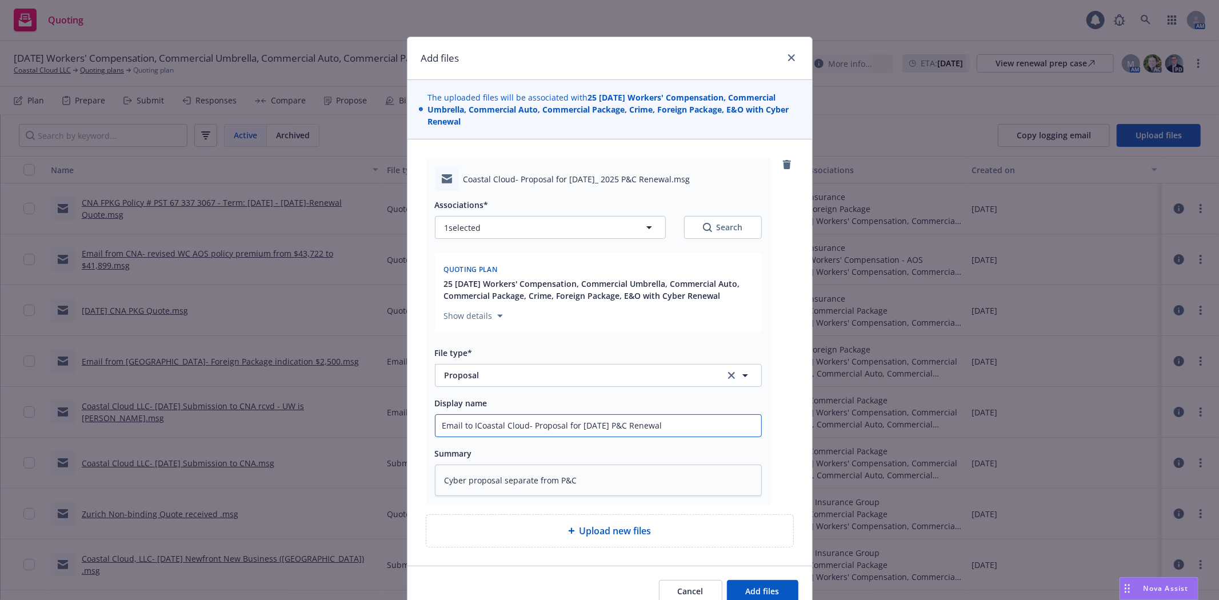
type input "Email to InCoastal Cloud- Proposal for September 14, 2025 P&C Renewal"
type textarea "x"
type input "Email to InsCoastal Cloud- Proposal for September 14, 2025 P&C Renewal"
type textarea "x"
type input "Email to InsuCoastal Cloud- Proposal for September 14, 2025 P&C Renewal"
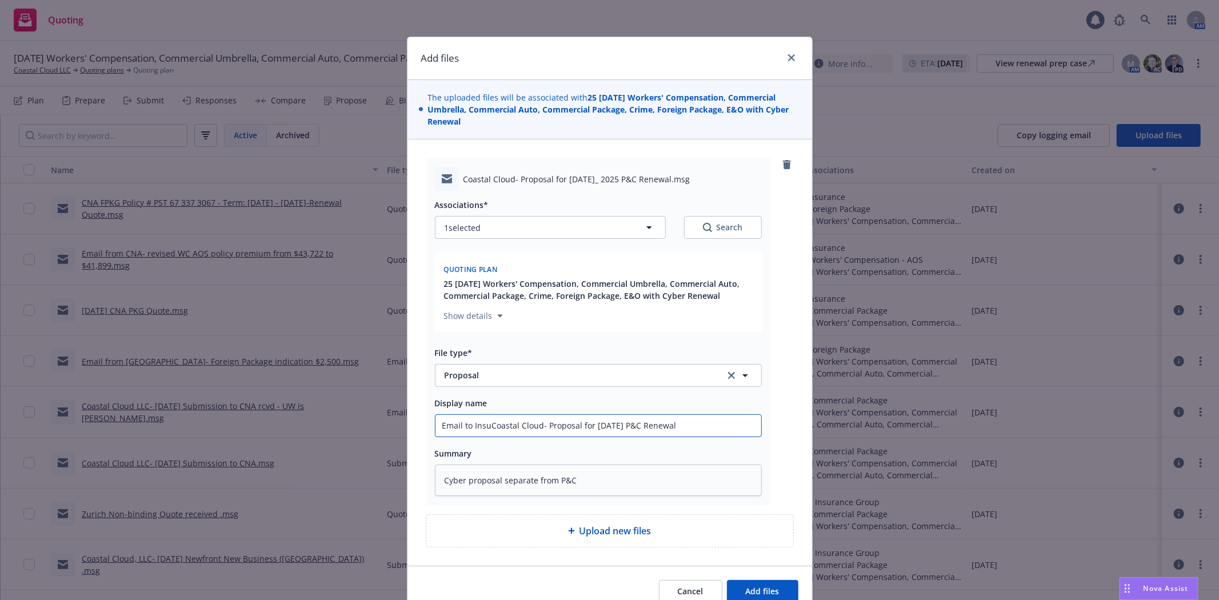
type textarea "x"
type input "Email to InsurCoastal Cloud- Proposal for September 14, 2025 P&C Renewal"
type textarea "x"
type input "Email to InsureCoastal Cloud- Proposal for September 14, 2025 P&C Renewal"
type textarea "x"
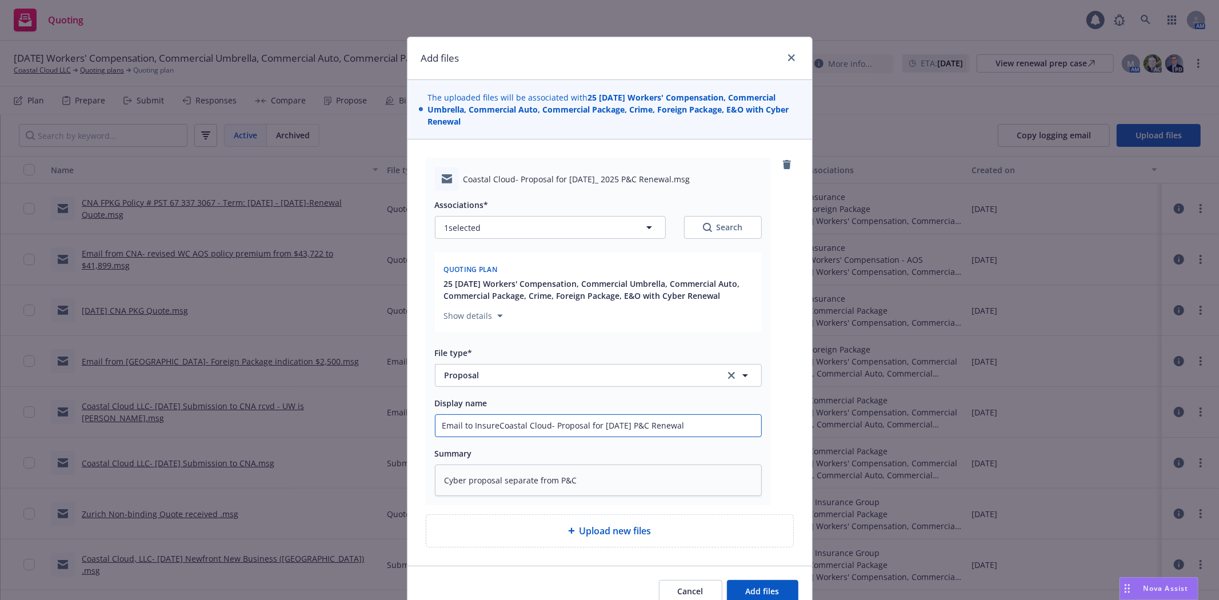
type input "Email to InsuredCoastal Cloud- Proposal for September 14, 2025 P&C Renewal"
type textarea "x"
type input "Email to Insured-Coastal Cloud- Proposal for September 14, 2025 P&C Renewal"
type textarea "x"
type input "Email to Insured- Coastal Cloud- Proposal for September 14, 2025 P&C Renewal"
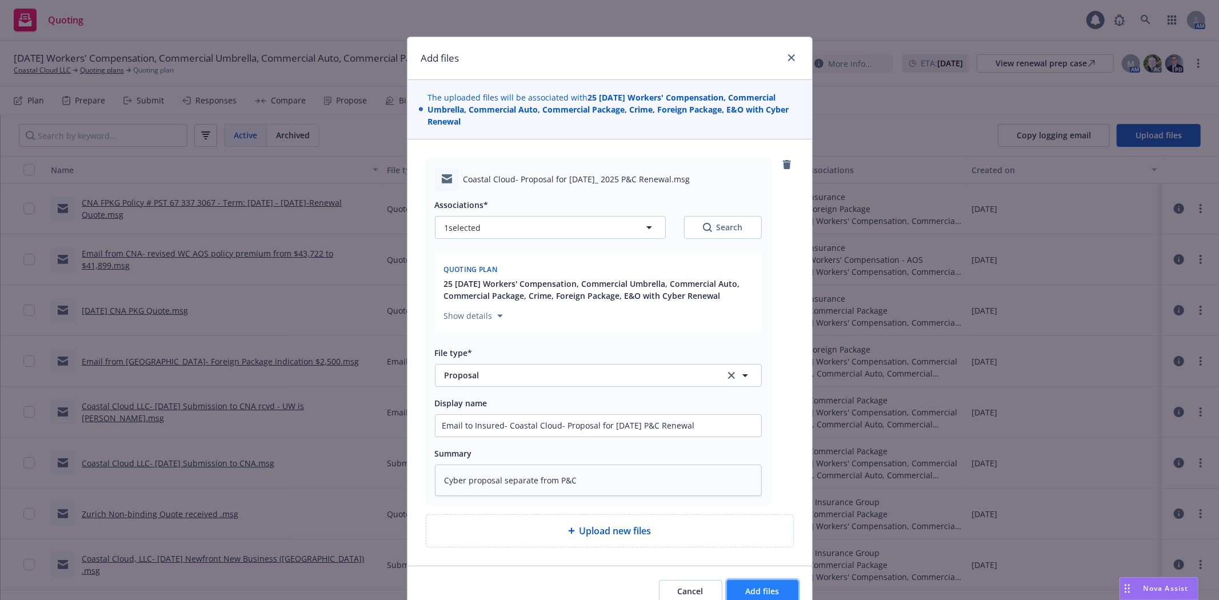
click at [746, 591] on span "Add files" at bounding box center [763, 591] width 34 height 11
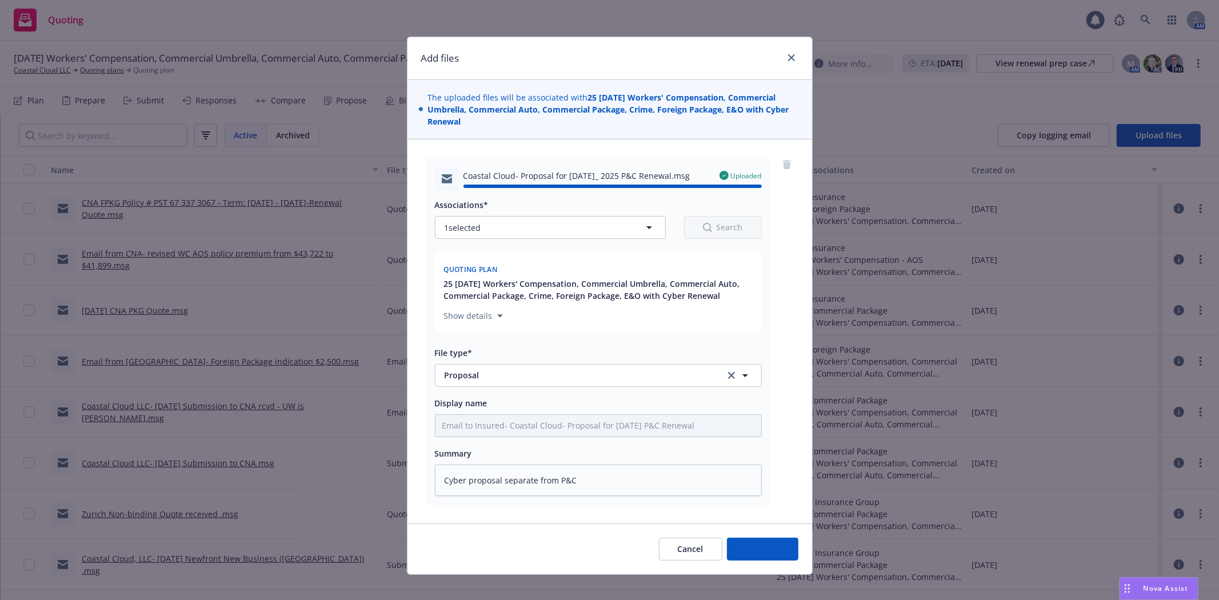
type textarea "x"
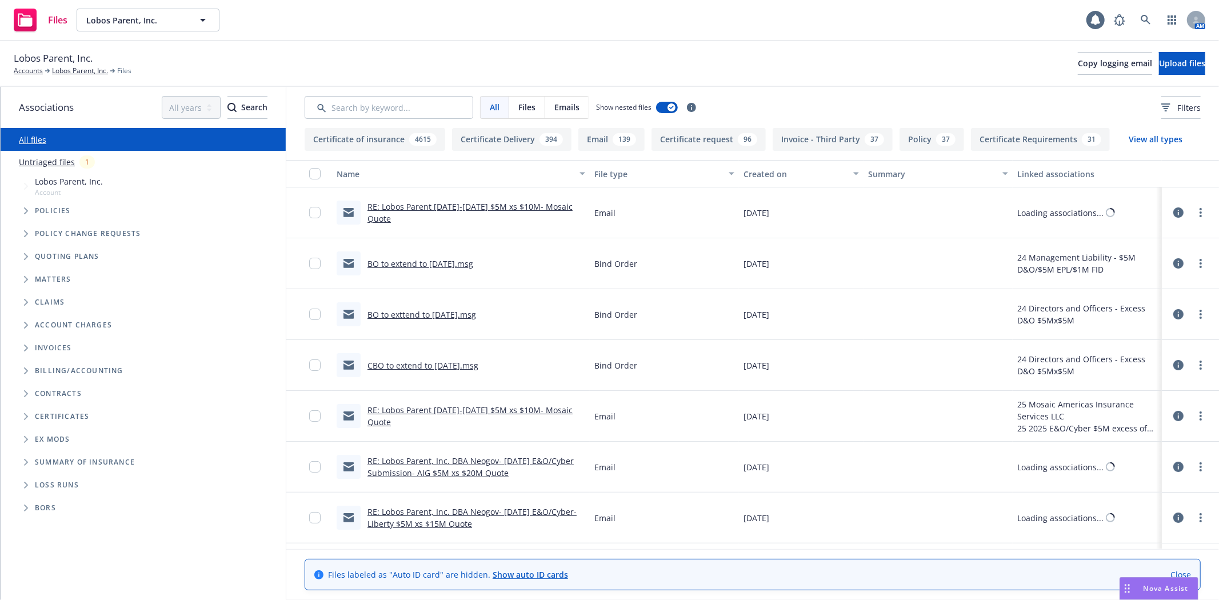
click at [599, 55] on div "Lobos Parent, Inc. Accounts Lobos Parent, Inc. Files Copy logging email Upload …" at bounding box center [610, 63] width 1192 height 25
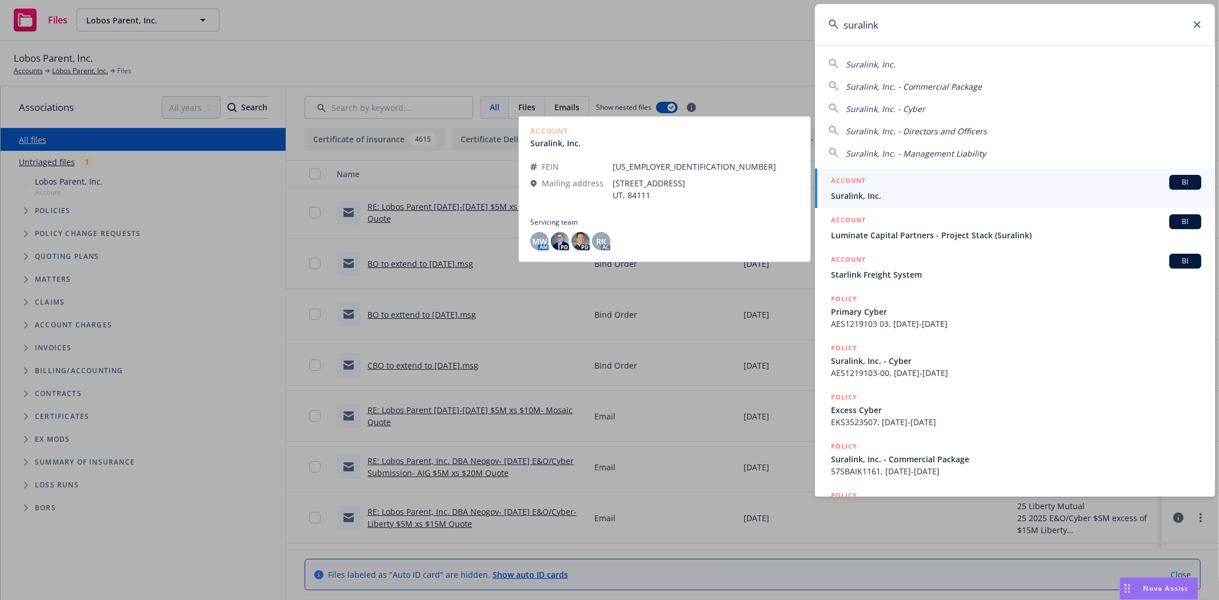
type input "suralink"
click at [984, 186] on div "ACCOUNT BI" at bounding box center [1016, 182] width 370 height 15
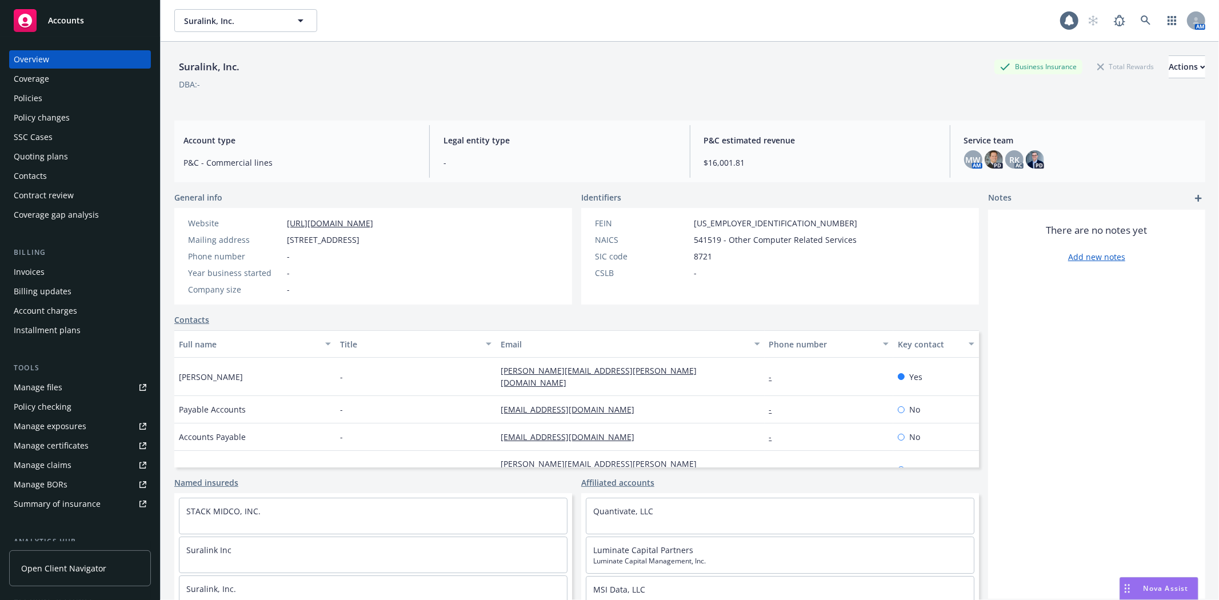
click at [37, 97] on div "Policies" at bounding box center [28, 98] width 29 height 18
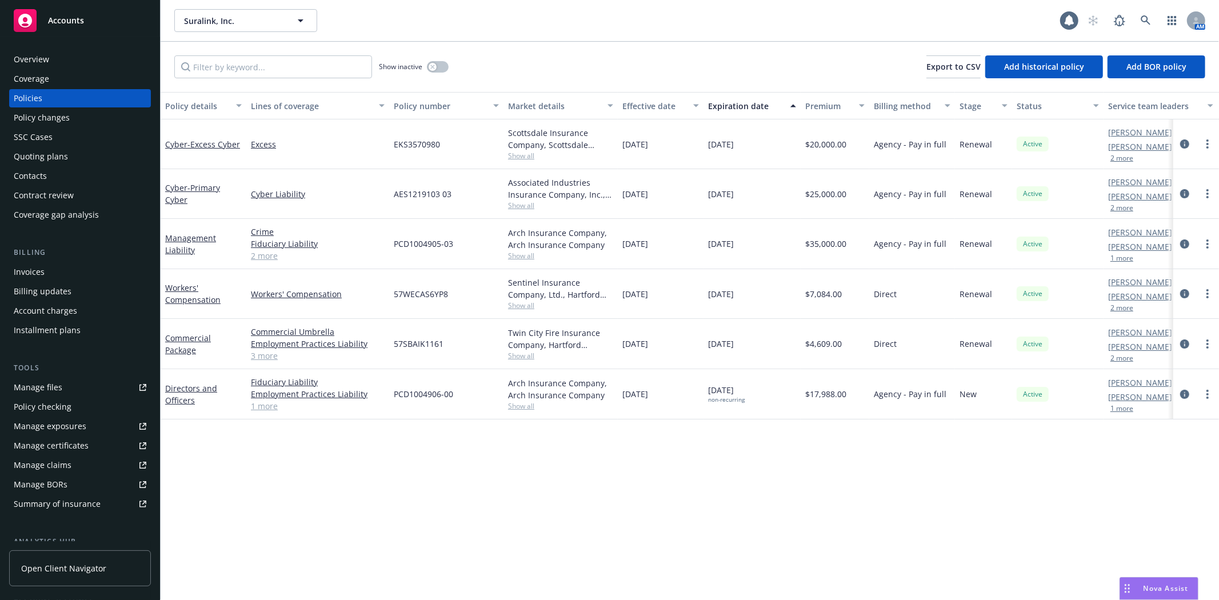
click at [49, 53] on div "Overview" at bounding box center [80, 59] width 133 height 18
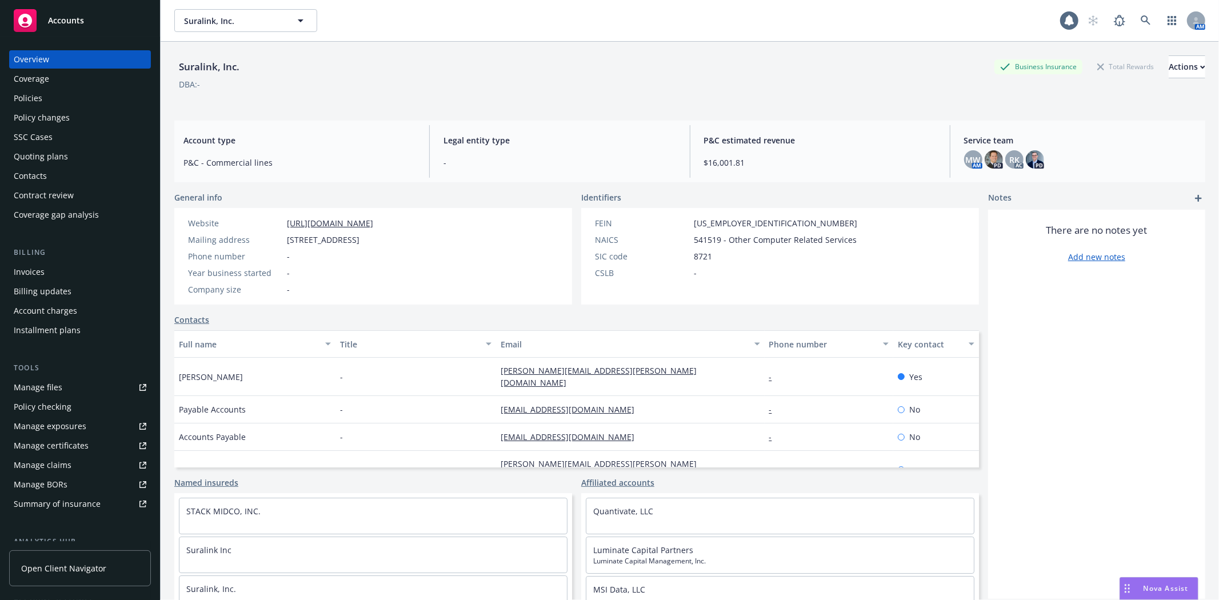
click at [49, 176] on div "Contacts" at bounding box center [80, 176] width 133 height 18
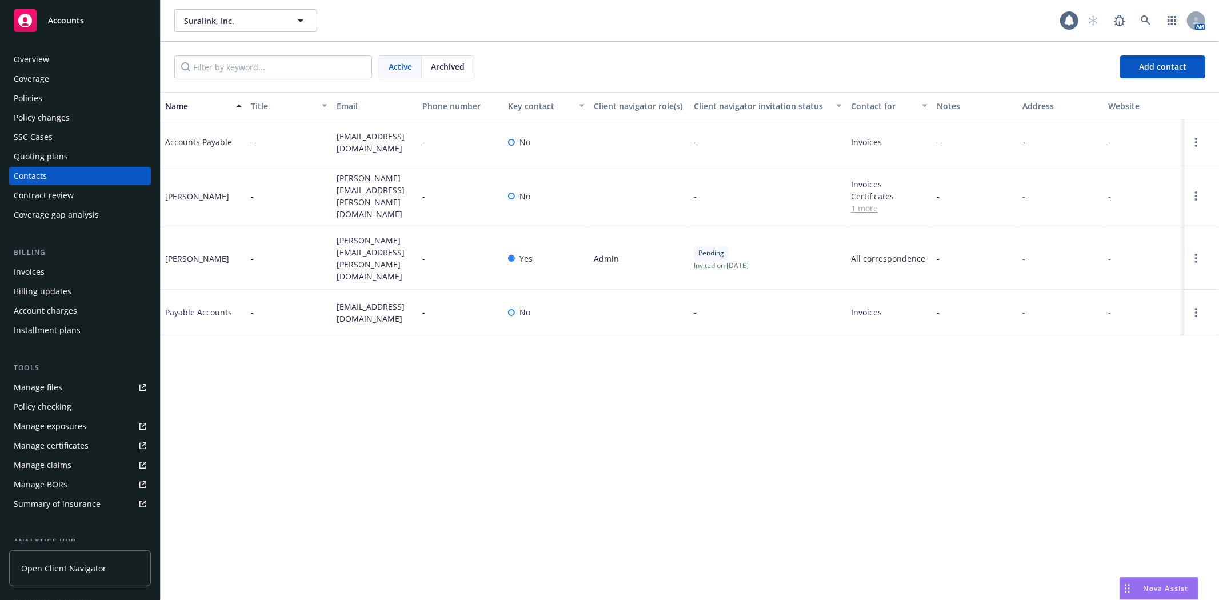
click at [869, 202] on link "1 more" at bounding box center [889, 208] width 77 height 12
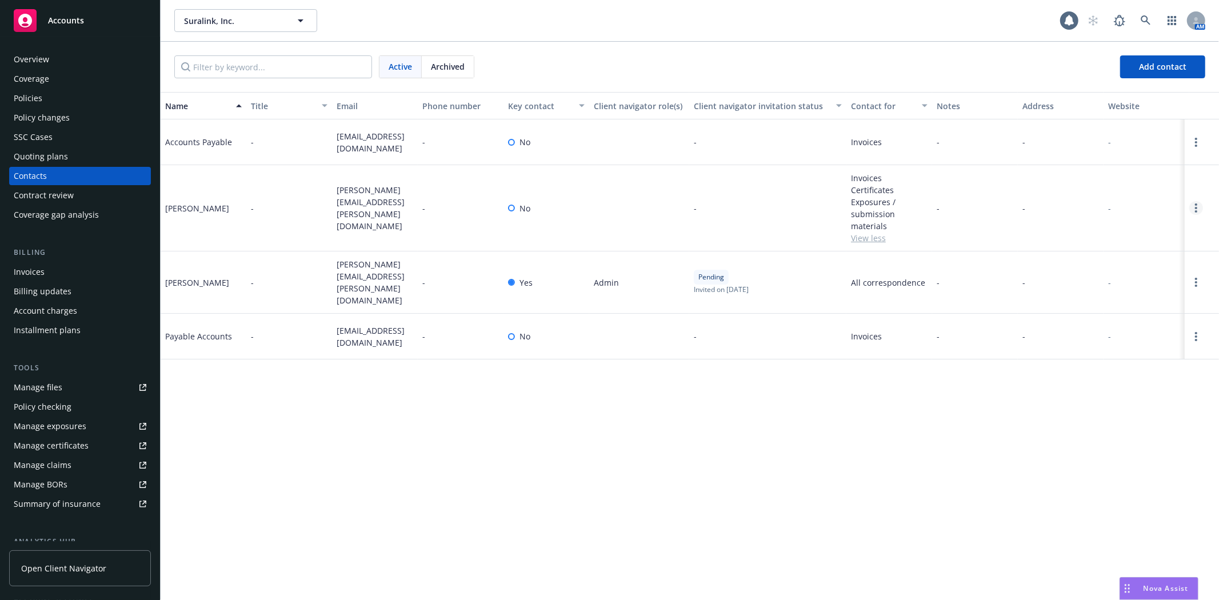
click at [1195, 209] on icon "Open options" at bounding box center [1196, 208] width 2 height 9
click at [1107, 143] on link "Edit contact" at bounding box center [1123, 144] width 129 height 23
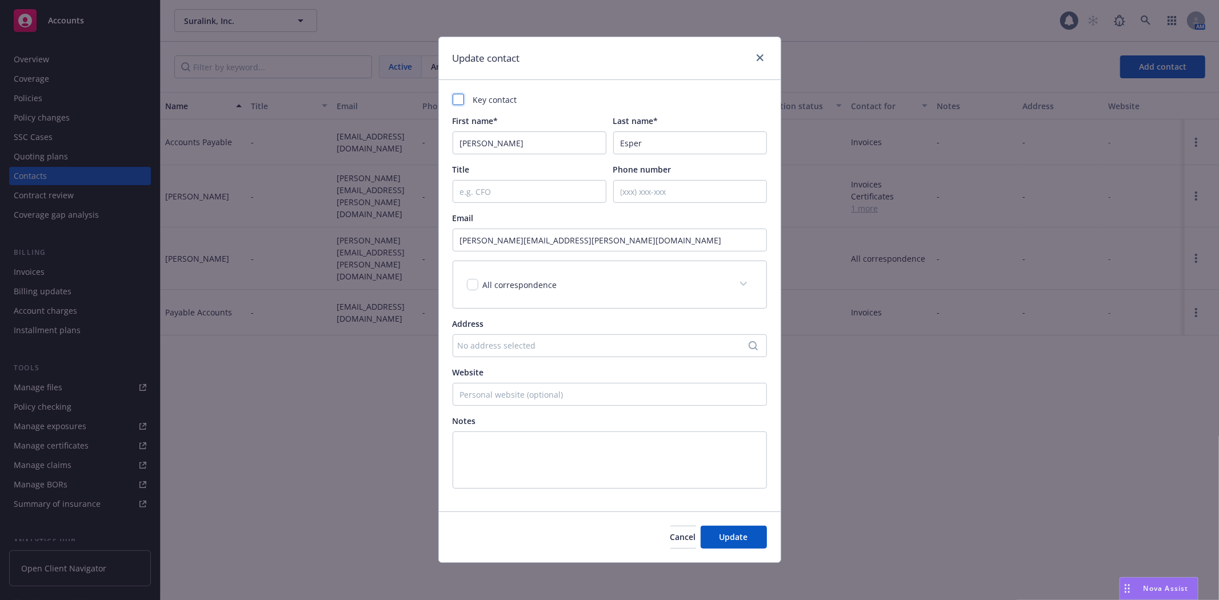
click at [454, 98] on div at bounding box center [458, 99] width 11 height 11
checkbox input "true"
click at [735, 536] on span "Update" at bounding box center [734, 537] width 29 height 11
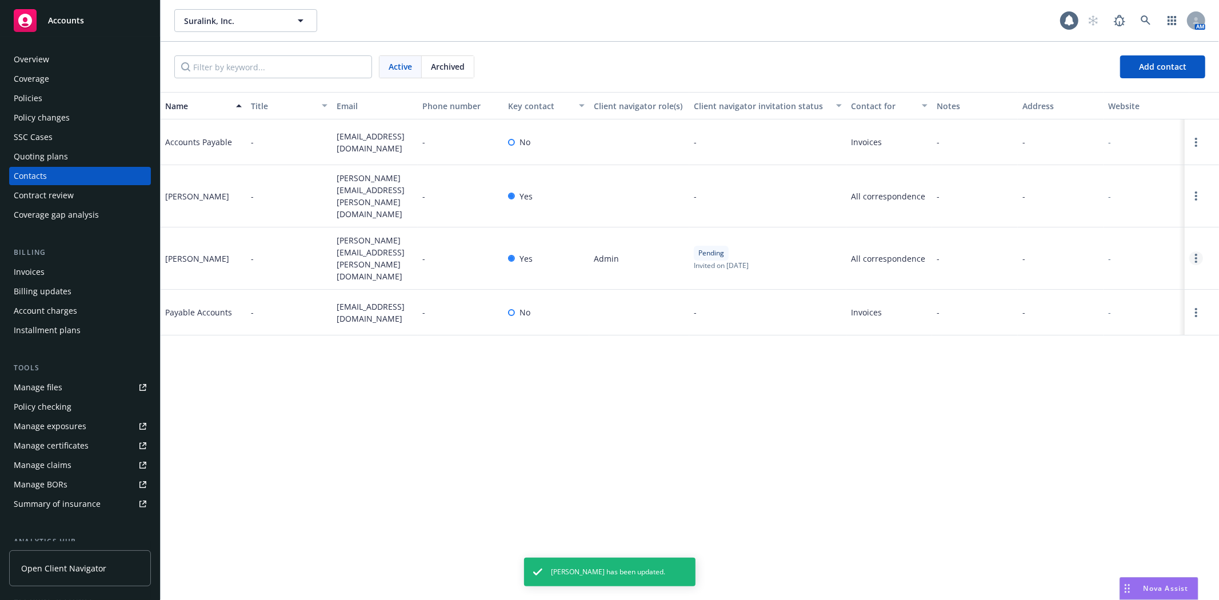
click at [1198, 252] on link "Open options" at bounding box center [1197, 259] width 14 height 14
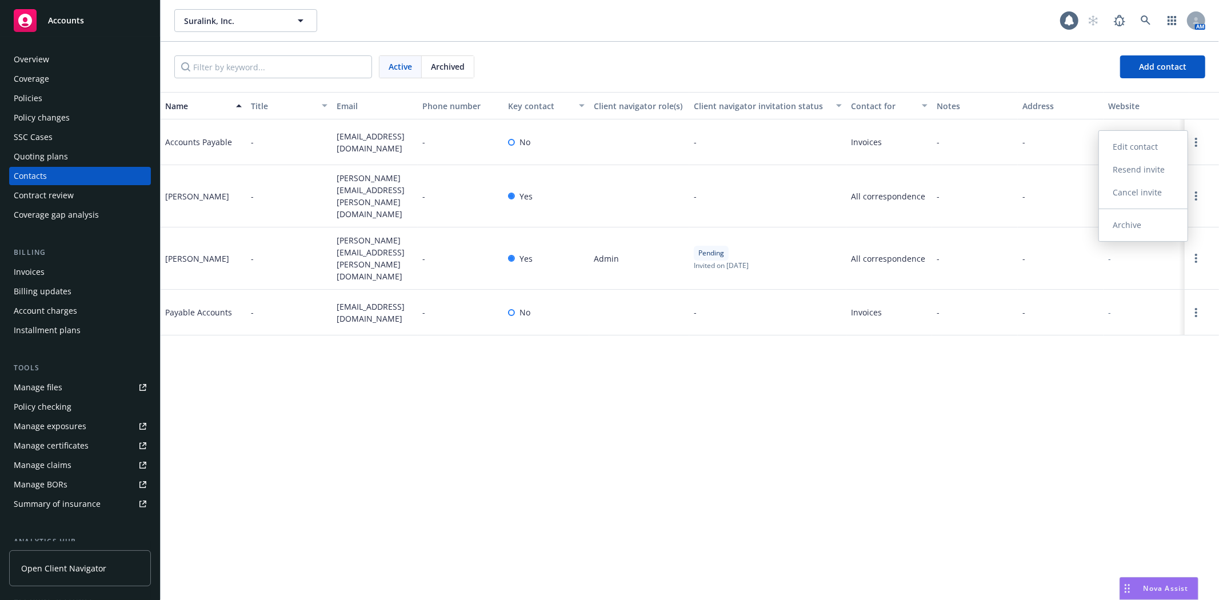
click at [1154, 192] on link "Cancel invite" at bounding box center [1143, 192] width 89 height 23
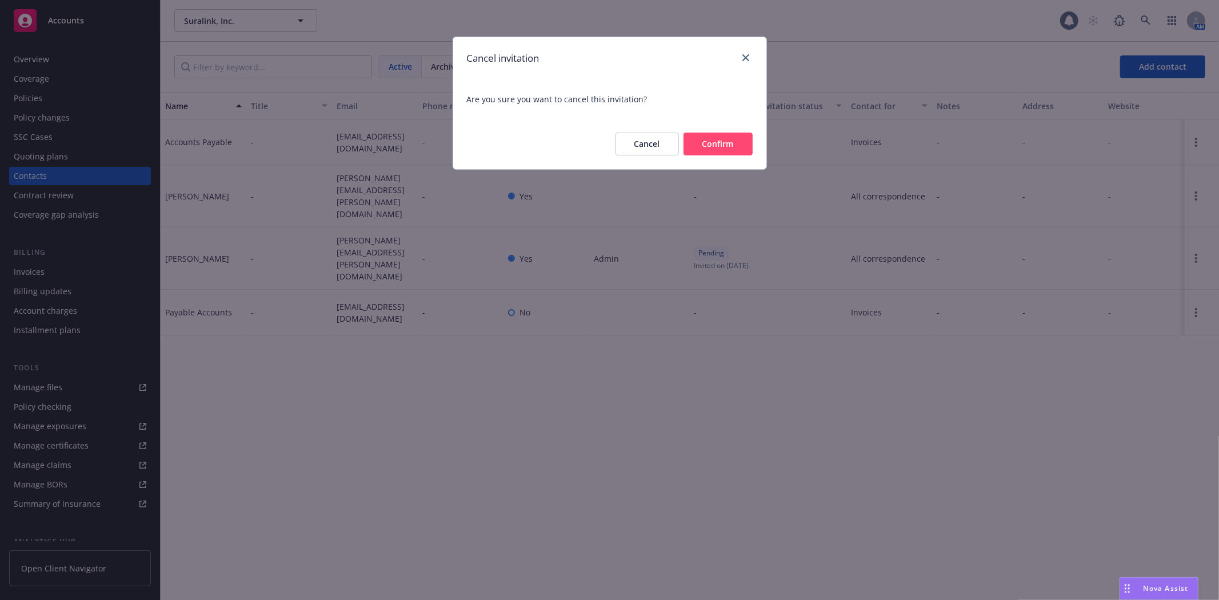
click at [709, 139] on button "Confirm" at bounding box center [718, 144] width 69 height 23
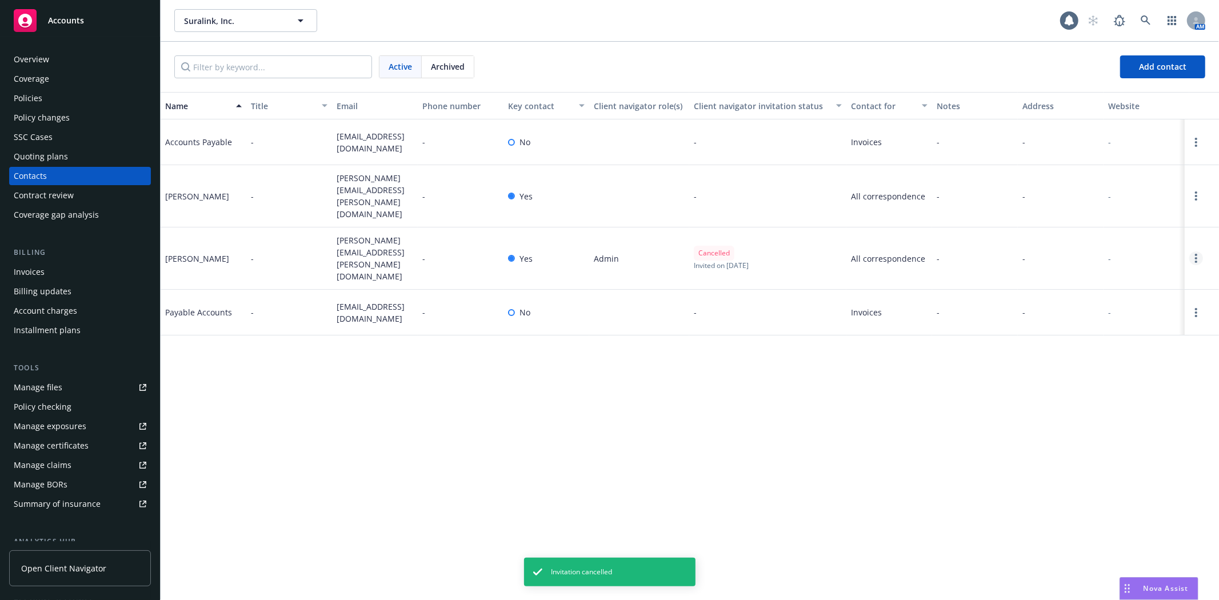
click at [1197, 257] on circle "Open options" at bounding box center [1196, 258] width 2 height 2
click at [1193, 252] on link "Open options" at bounding box center [1197, 259] width 14 height 14
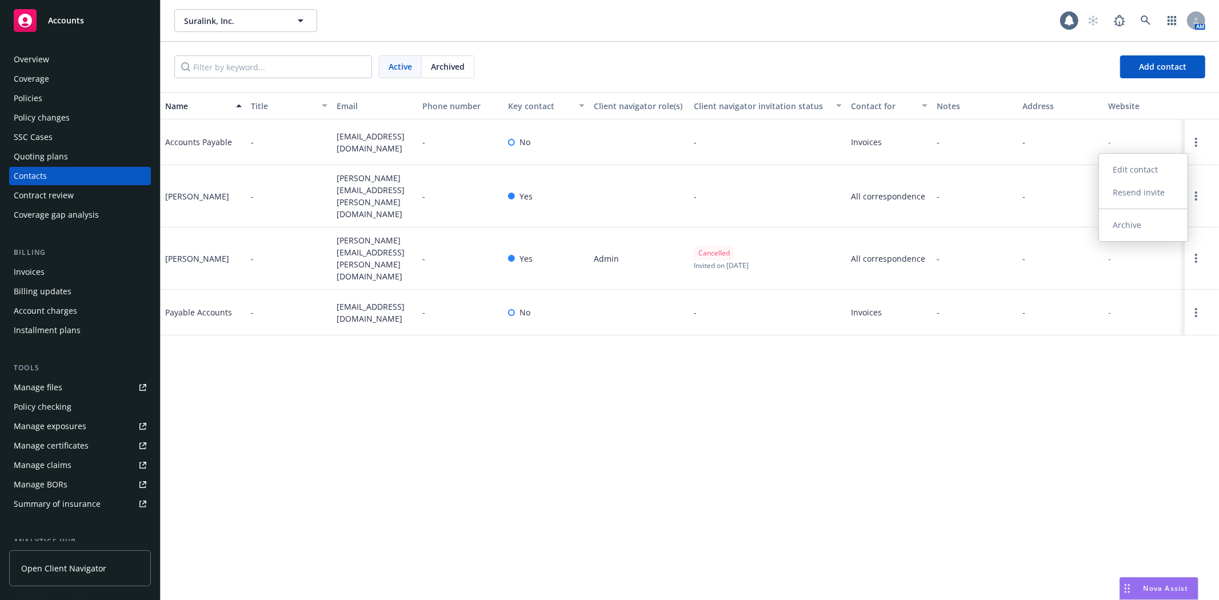
click at [1139, 228] on link "Archive" at bounding box center [1143, 225] width 89 height 23
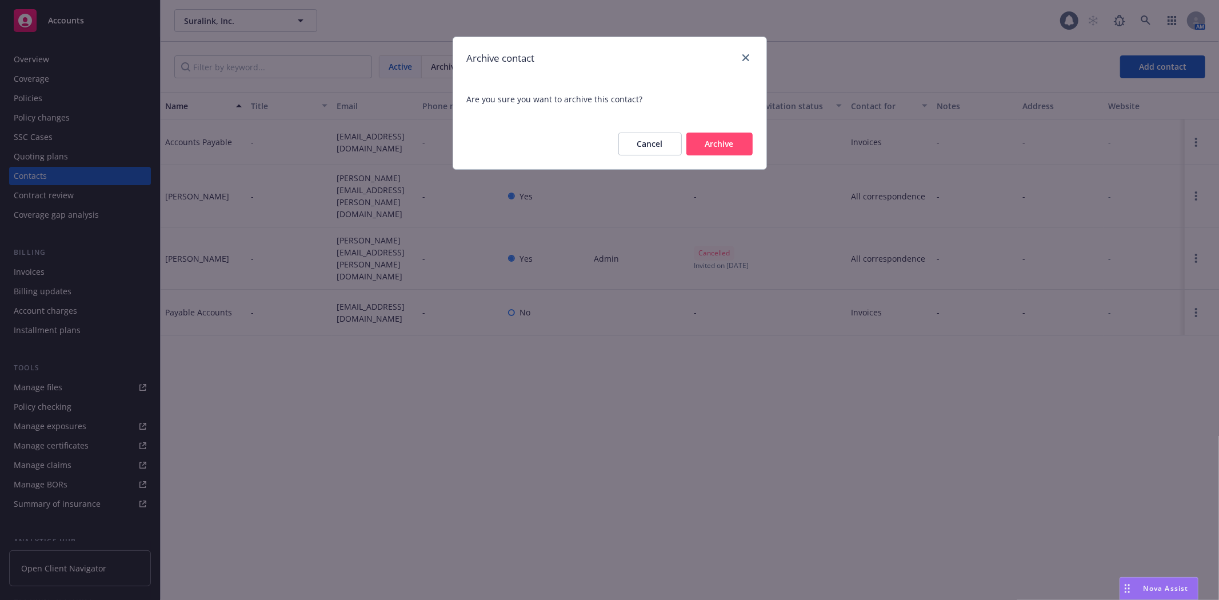
click at [717, 143] on button "Archive" at bounding box center [720, 144] width 66 height 23
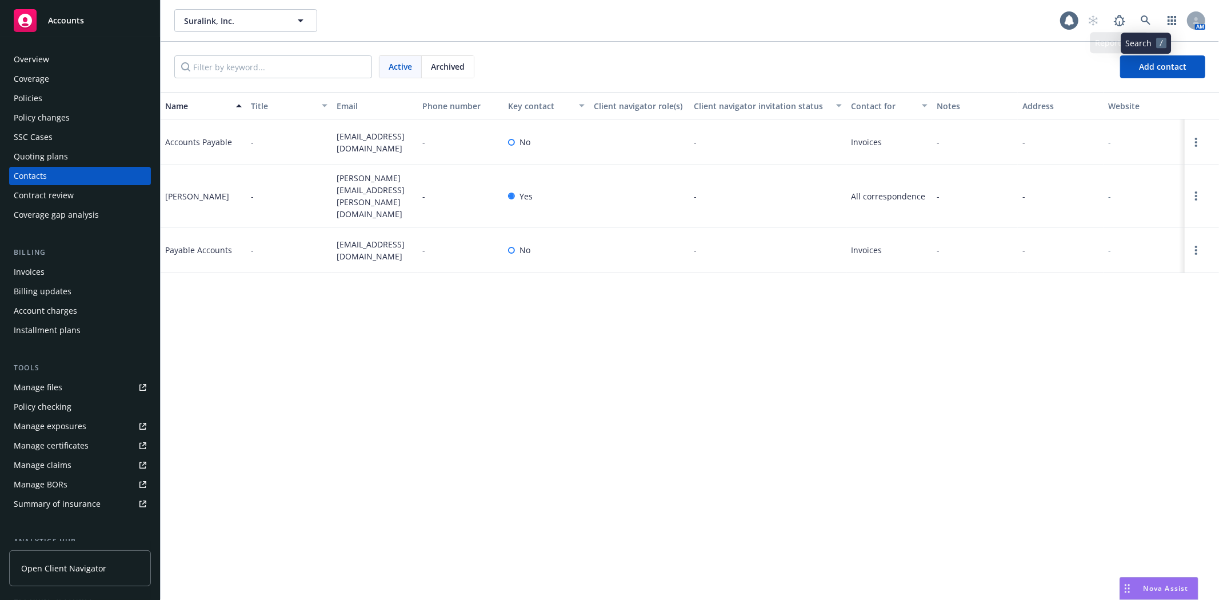
click at [990, 20] on div "Suralink, Inc. Suralink, Inc." at bounding box center [617, 20] width 886 height 23
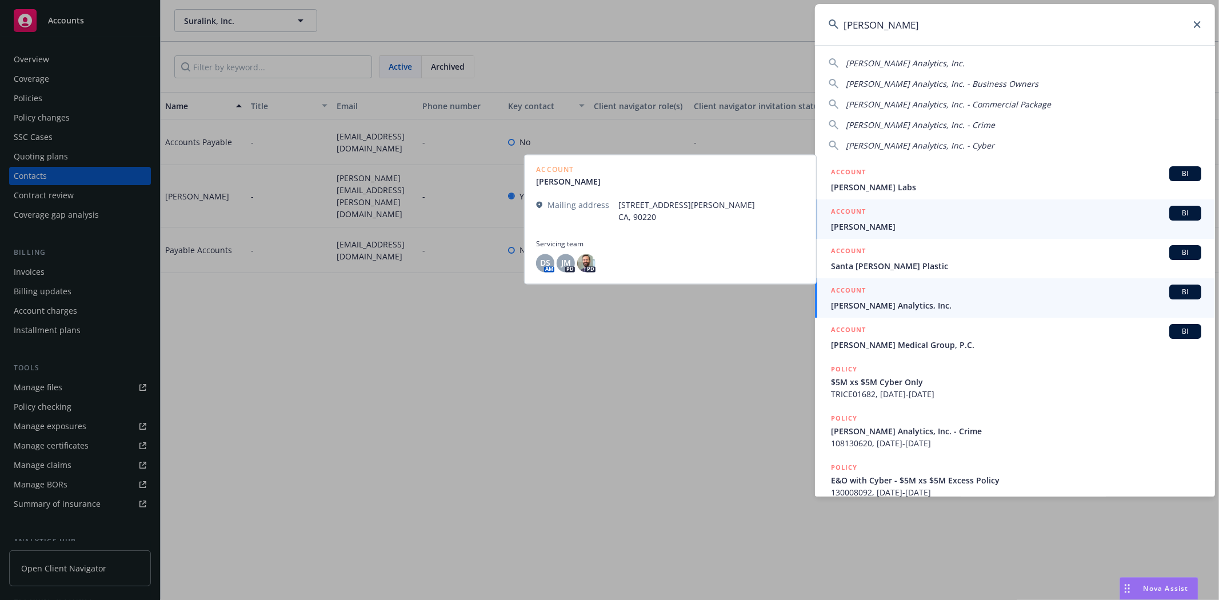
type input "clara"
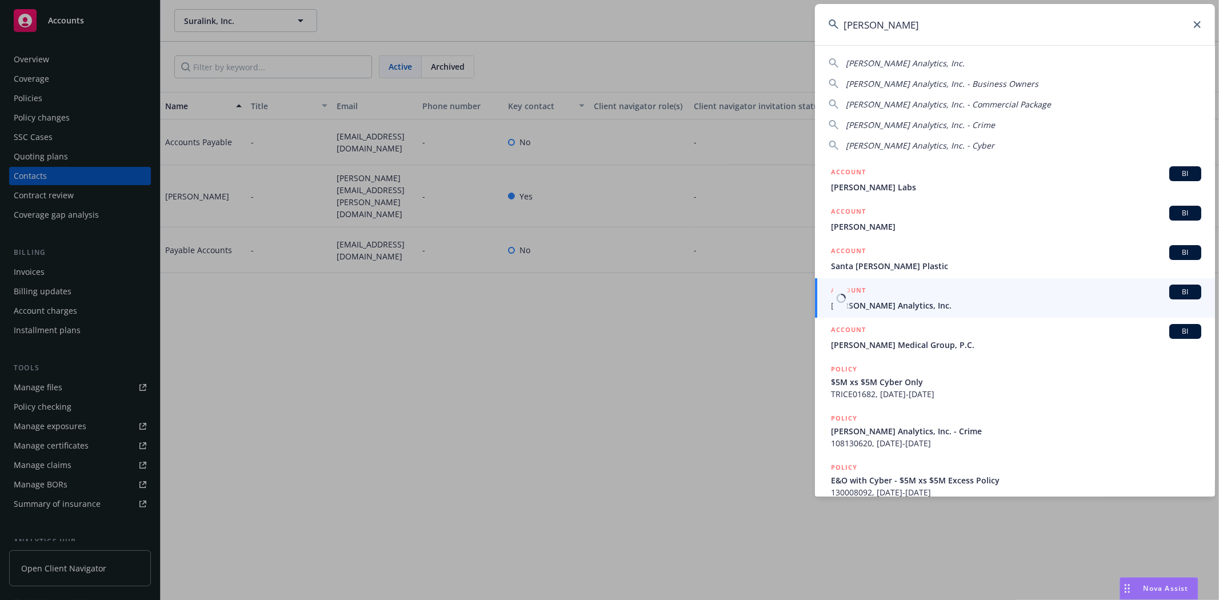
click at [956, 297] on div "ACCOUNT BI" at bounding box center [1016, 292] width 370 height 15
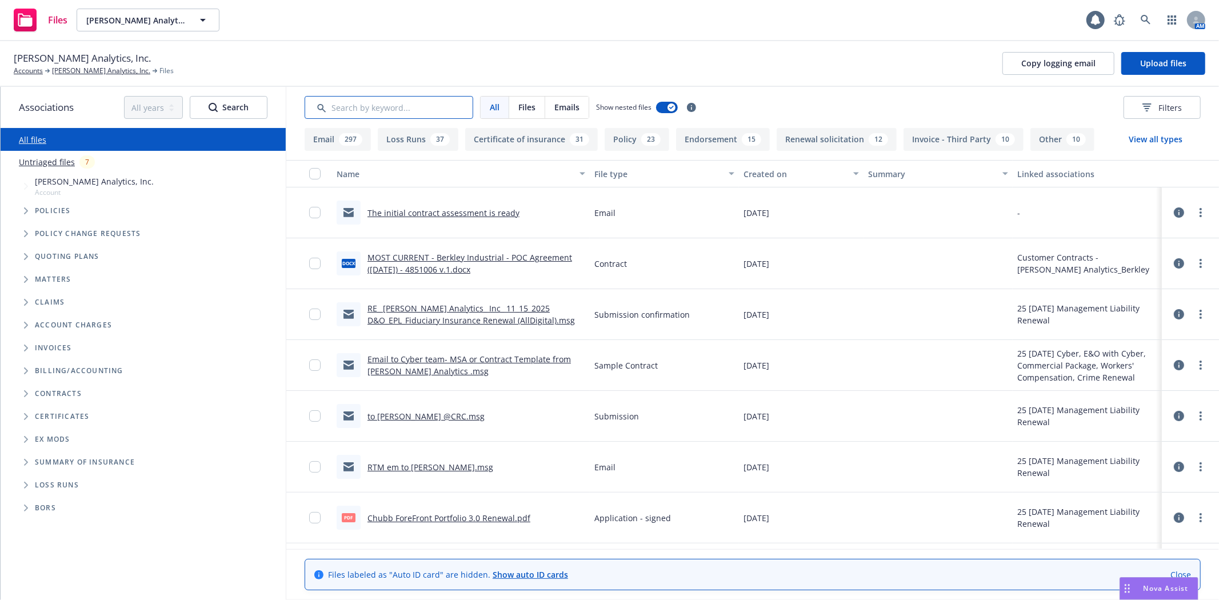
click at [419, 109] on input "Search by keyword..." at bounding box center [389, 107] width 169 height 23
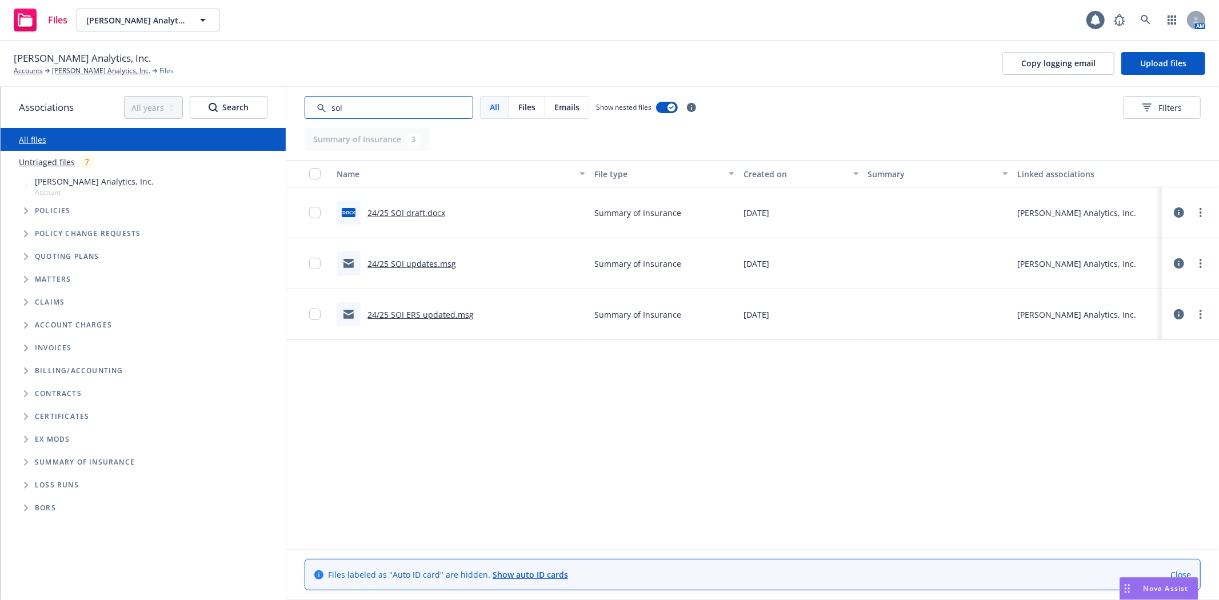
type input "soi"
click at [402, 209] on link "24/25 SOI draft.docx" at bounding box center [407, 213] width 78 height 11
click at [71, 70] on link "[PERSON_NAME] Analytics, Inc." at bounding box center [101, 71] width 98 height 10
